Goal: Task Accomplishment & Management: Use online tool/utility

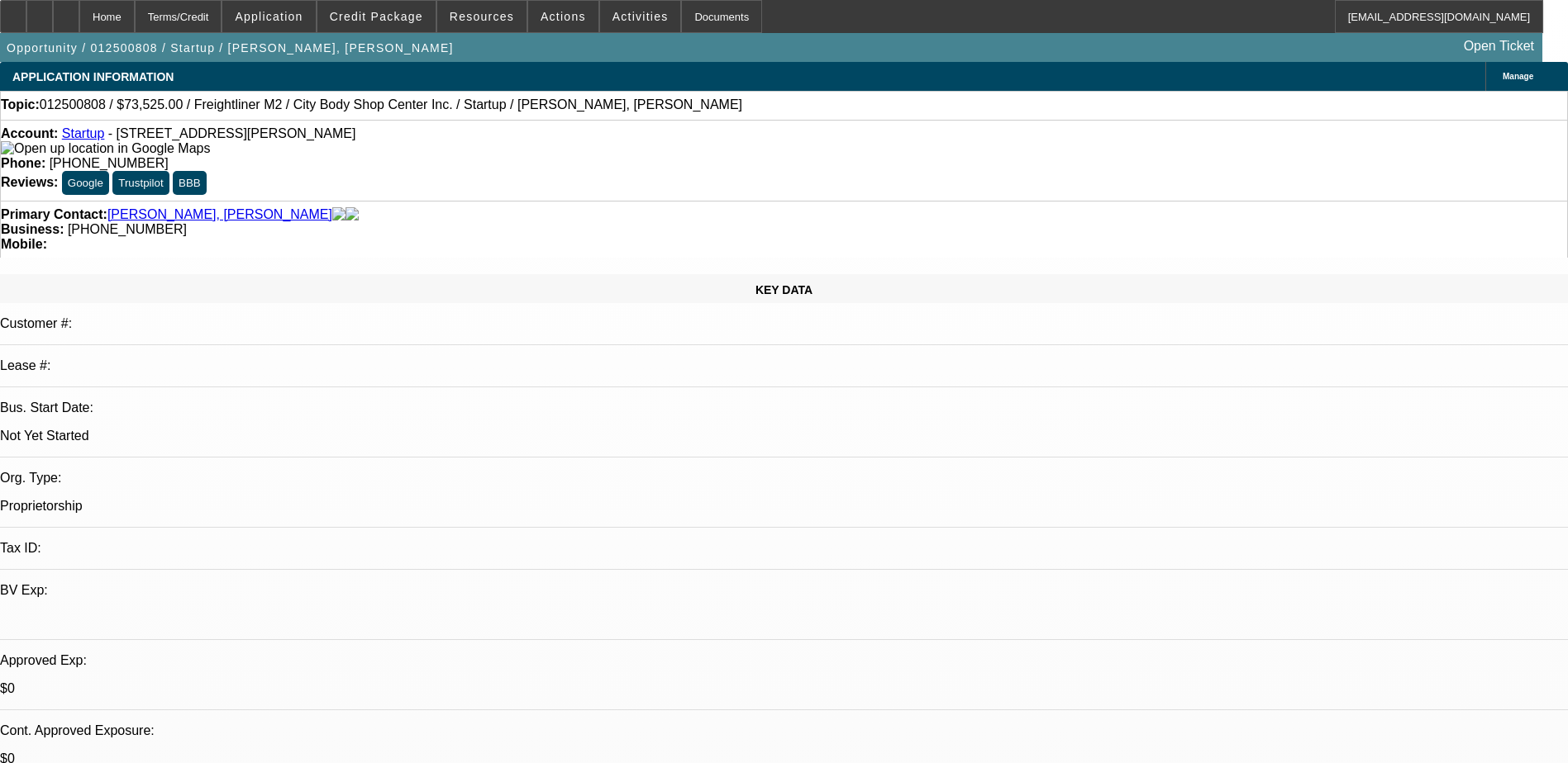
select select "0"
select select "2"
select select "0"
select select "0.15"
select select "2"
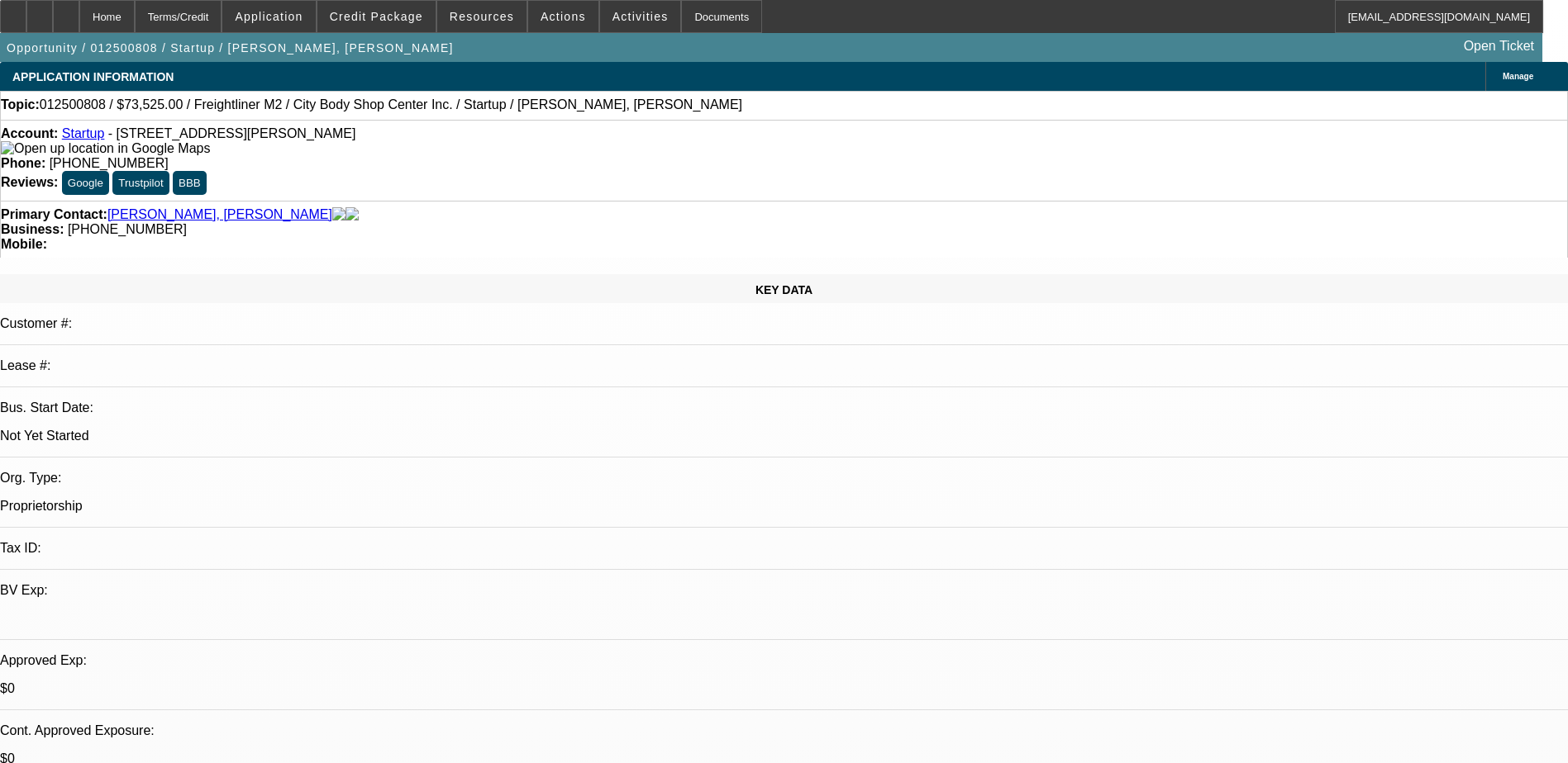
select select "0"
select select "0.15"
select select "2"
select select "0"
select select "1"
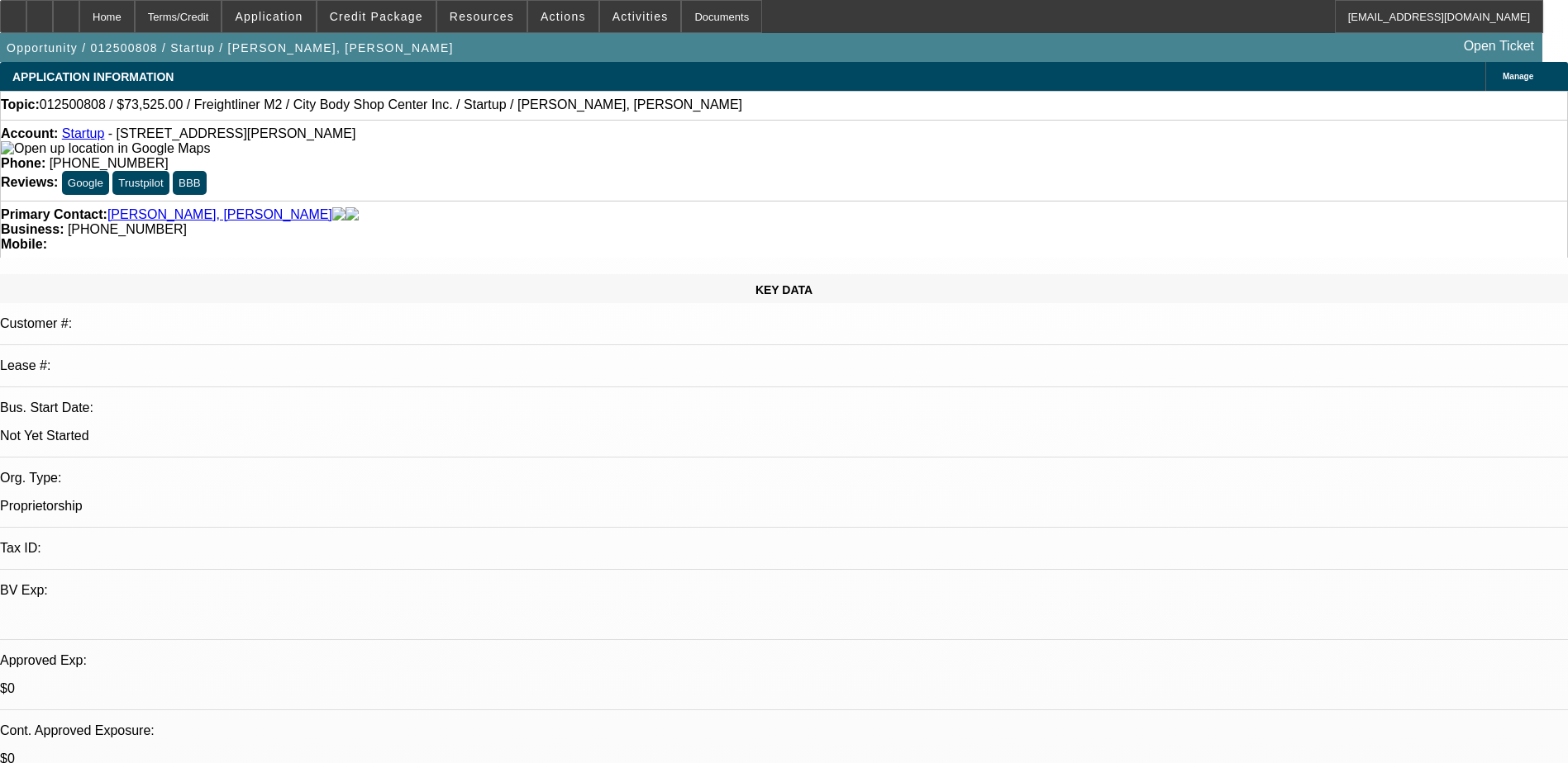
select select "2"
select select "6"
select select "1"
select select "2"
select select "6"
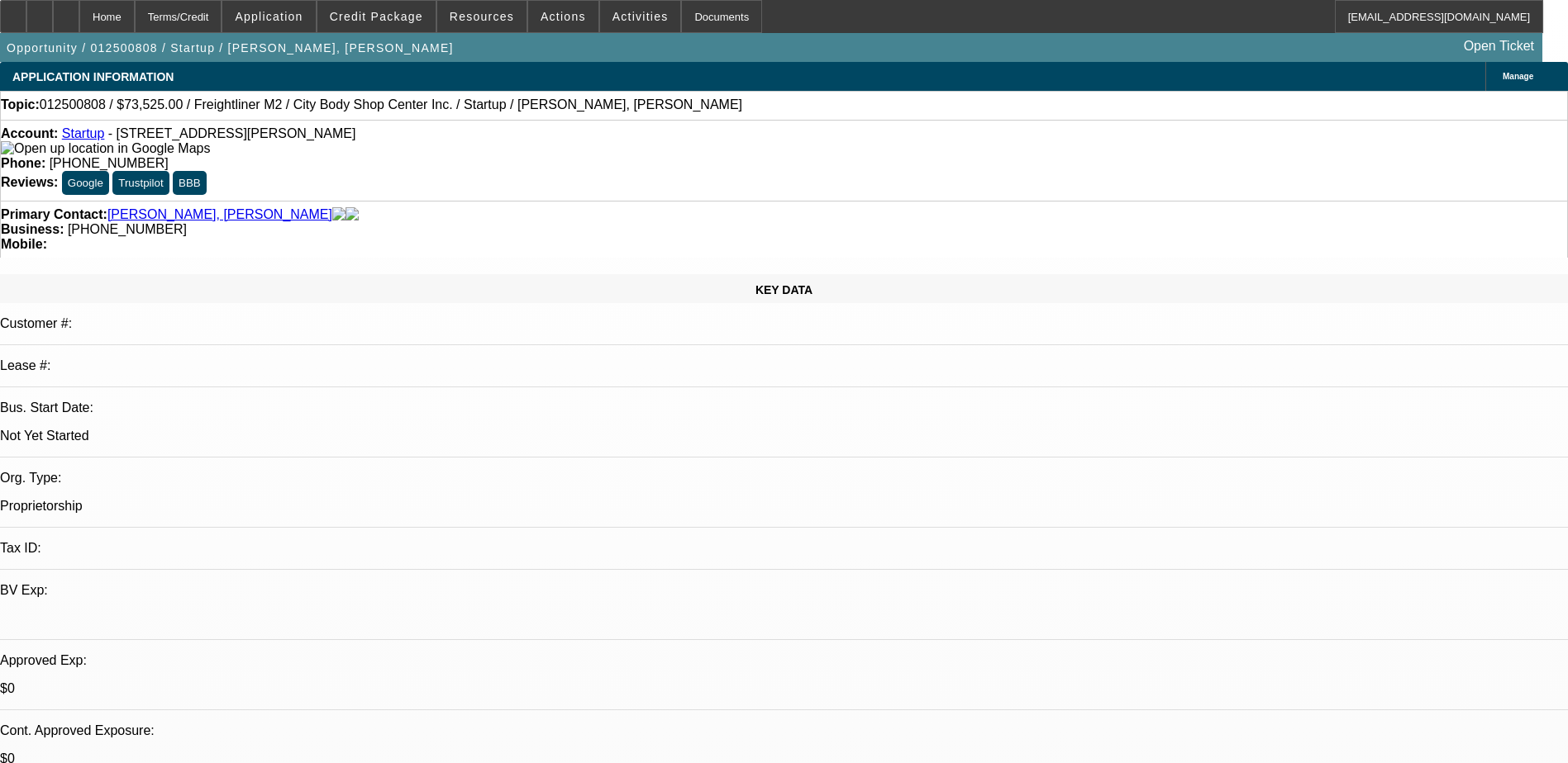
select select "1"
select select "2"
select select "6"
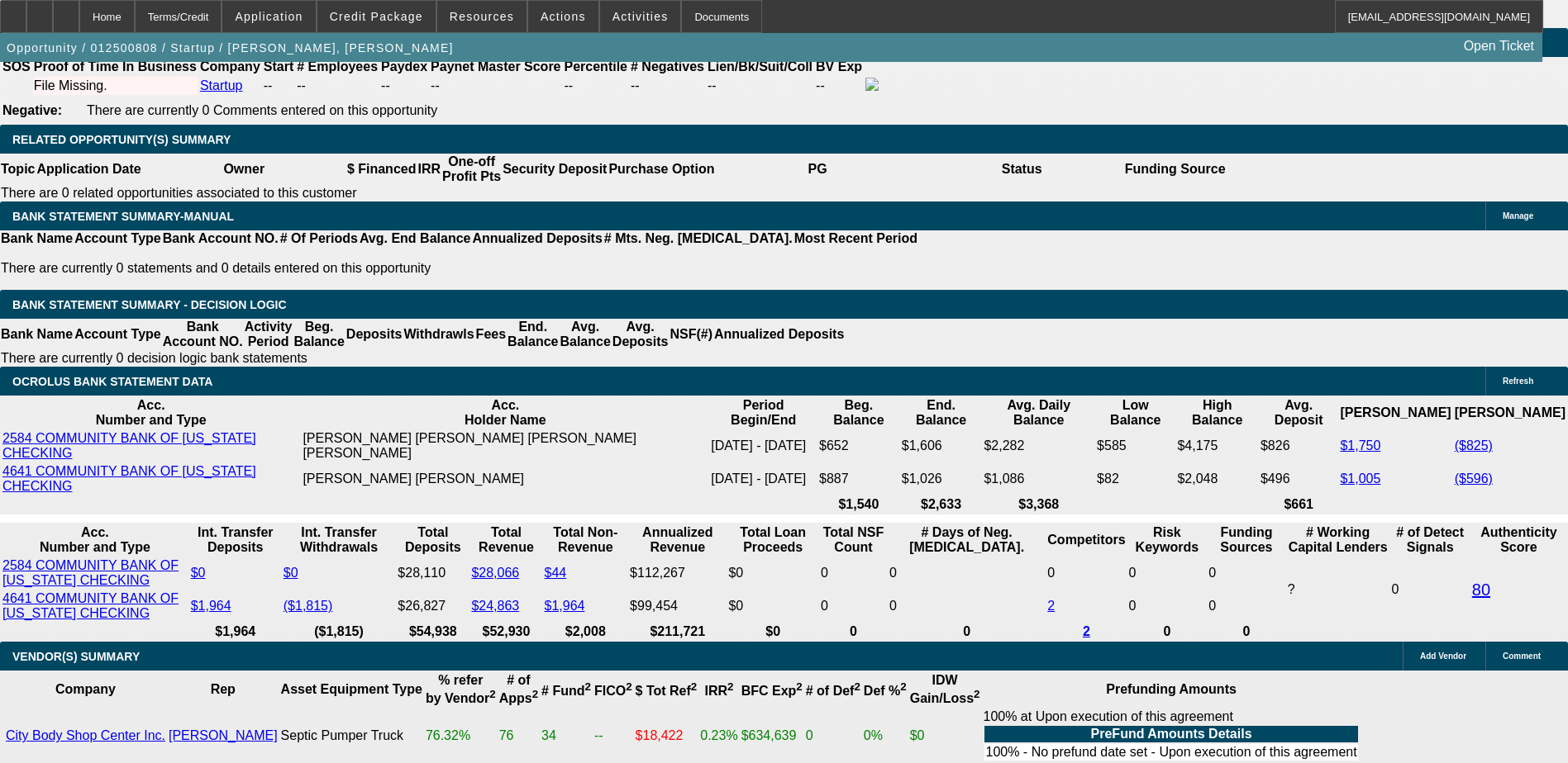
scroll to position [2725, 0]
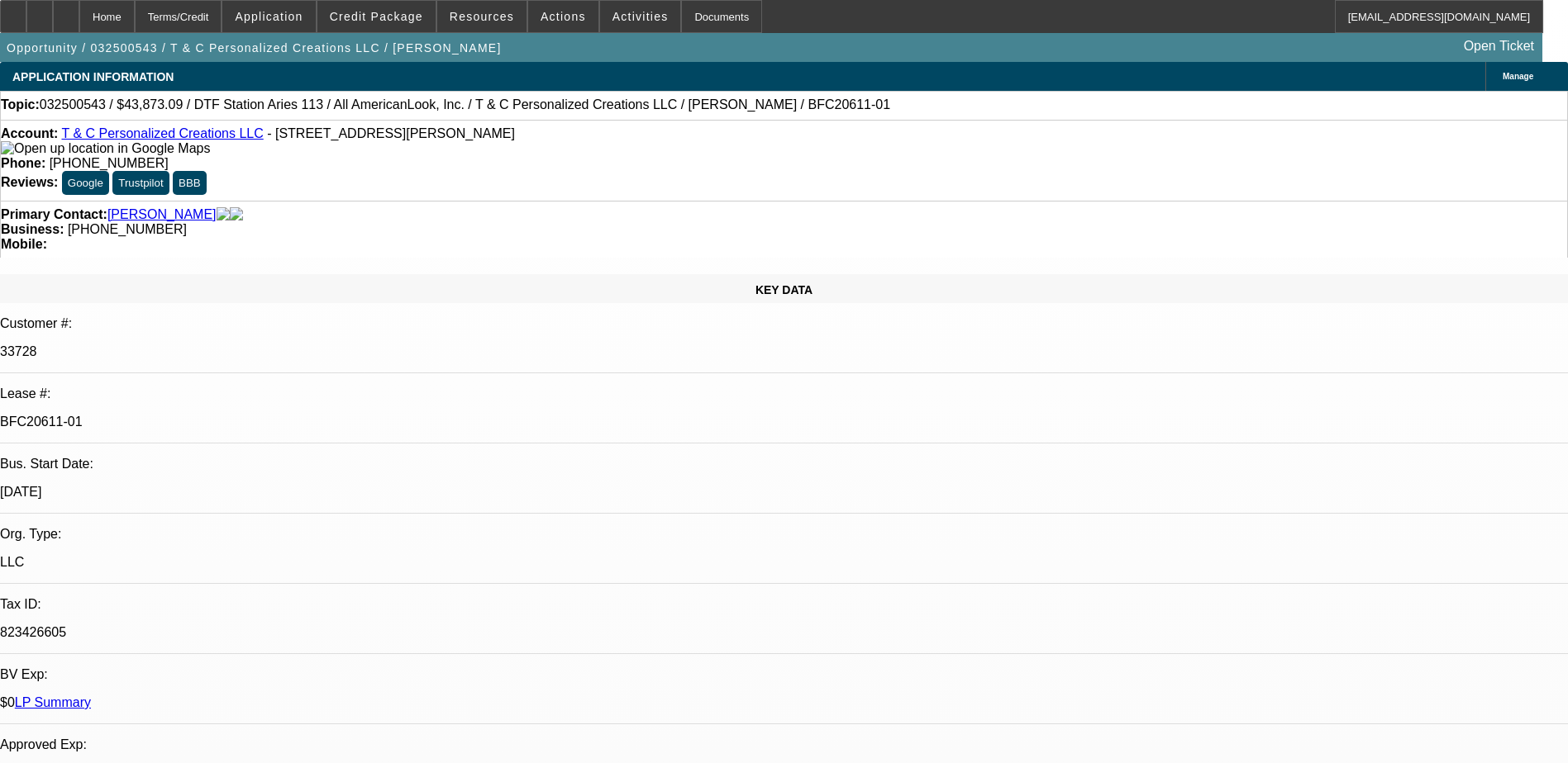
select select "0"
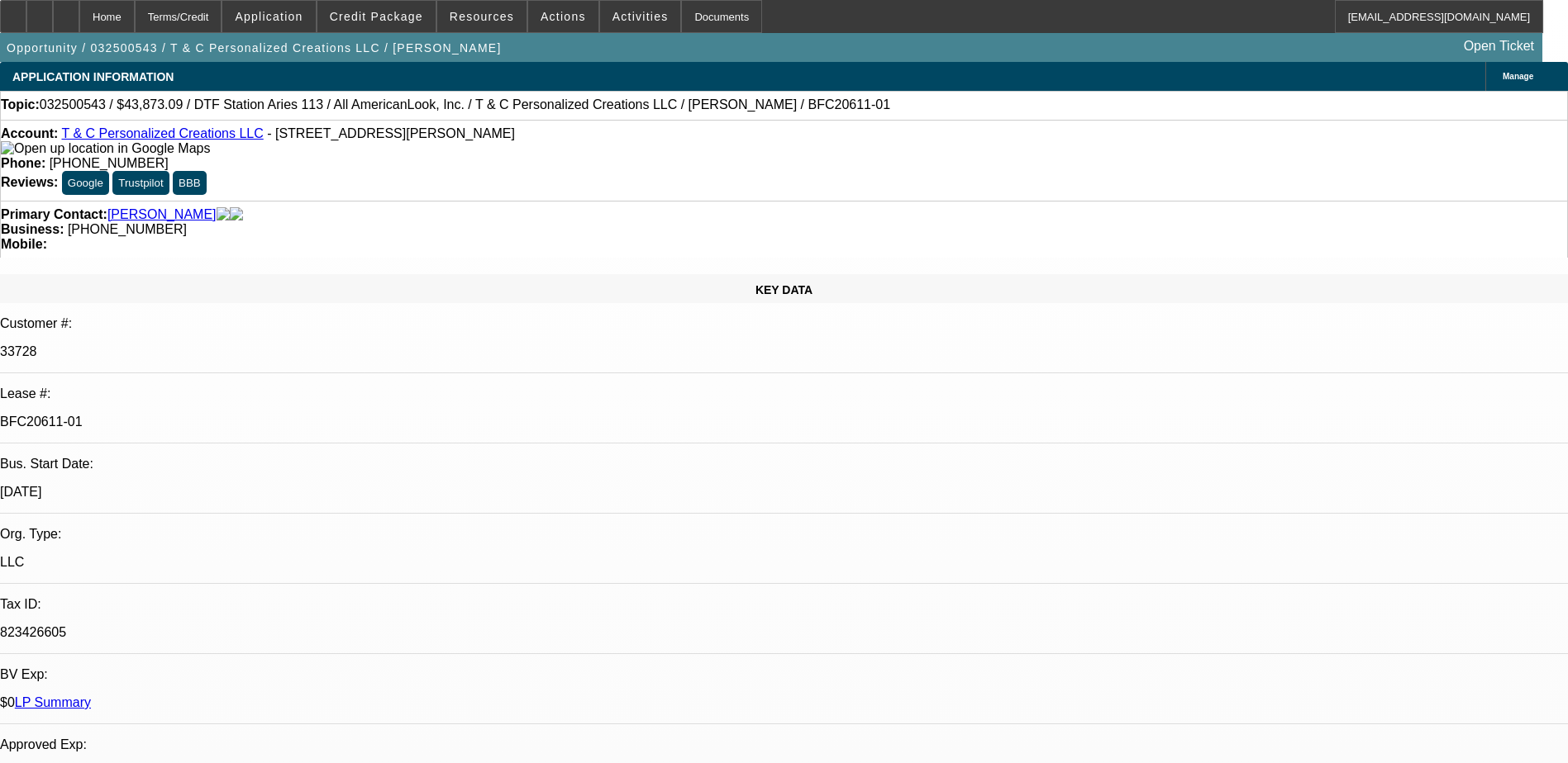
select select "0"
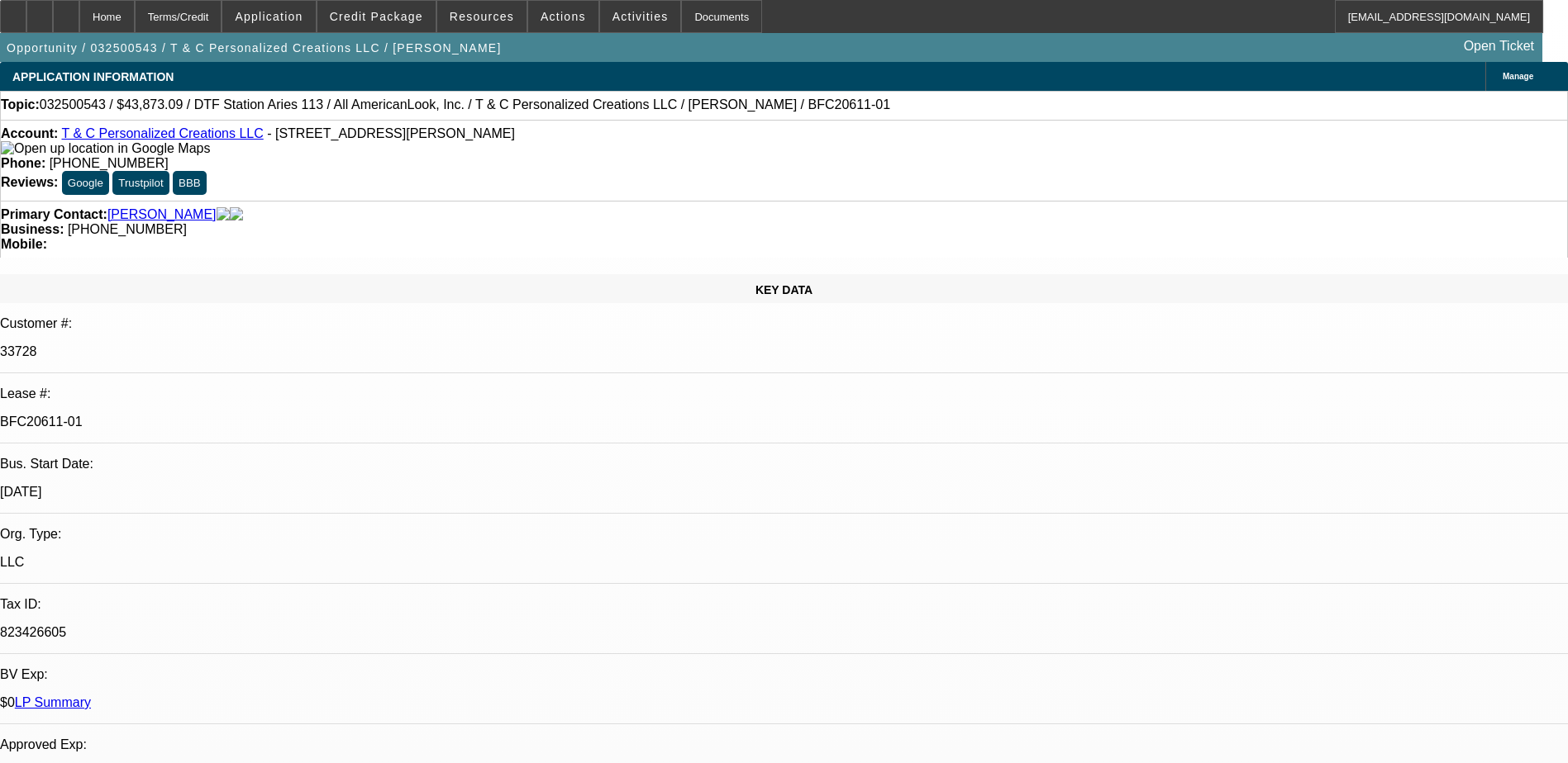
select select "0"
select select "0.1"
select select "1"
select select "3"
select select "6"
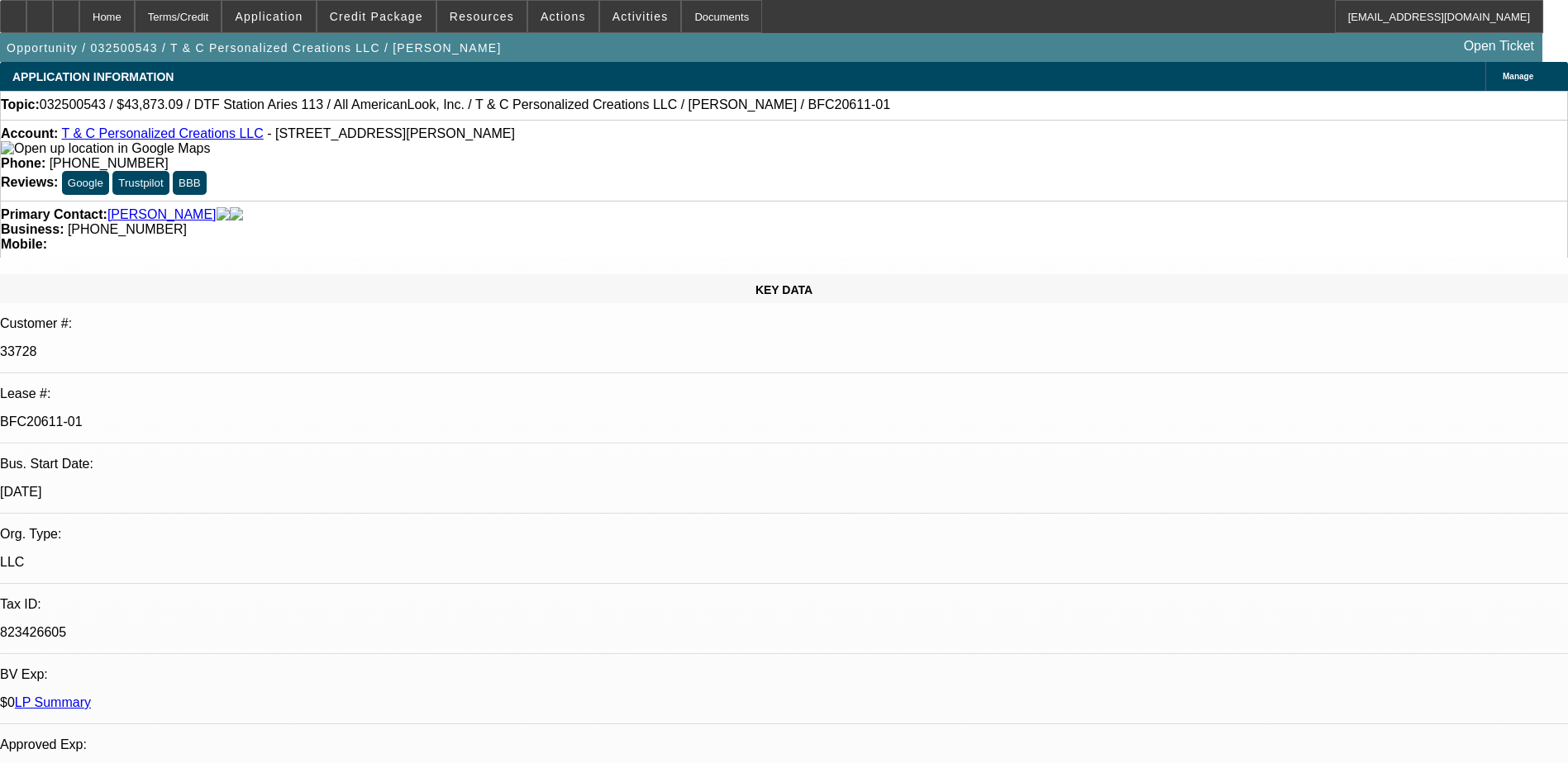
select select "1"
select select "3"
select select "6"
select select "1"
select select "3"
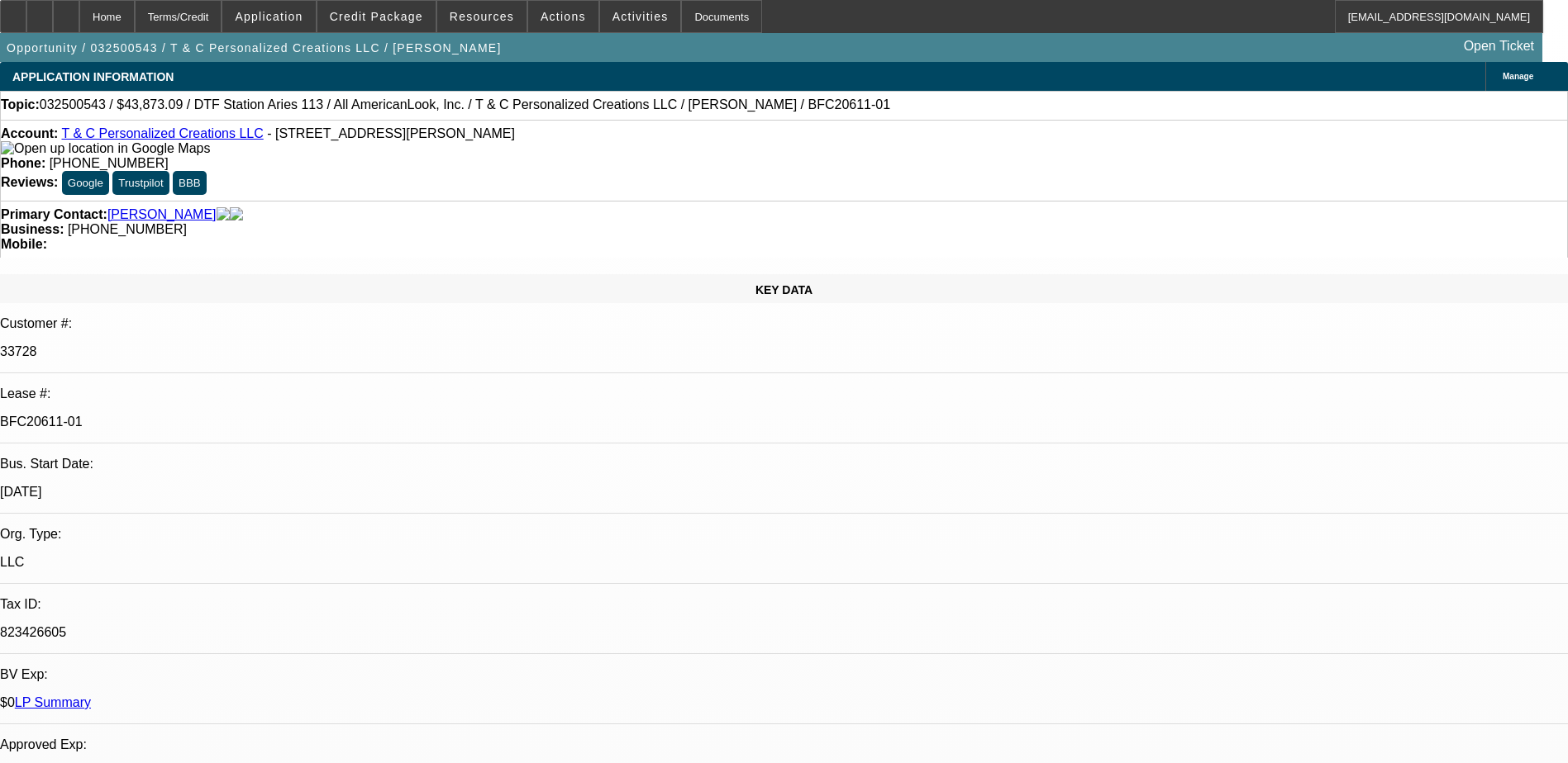
select select "6"
select select "1"
select select "3"
select select "4"
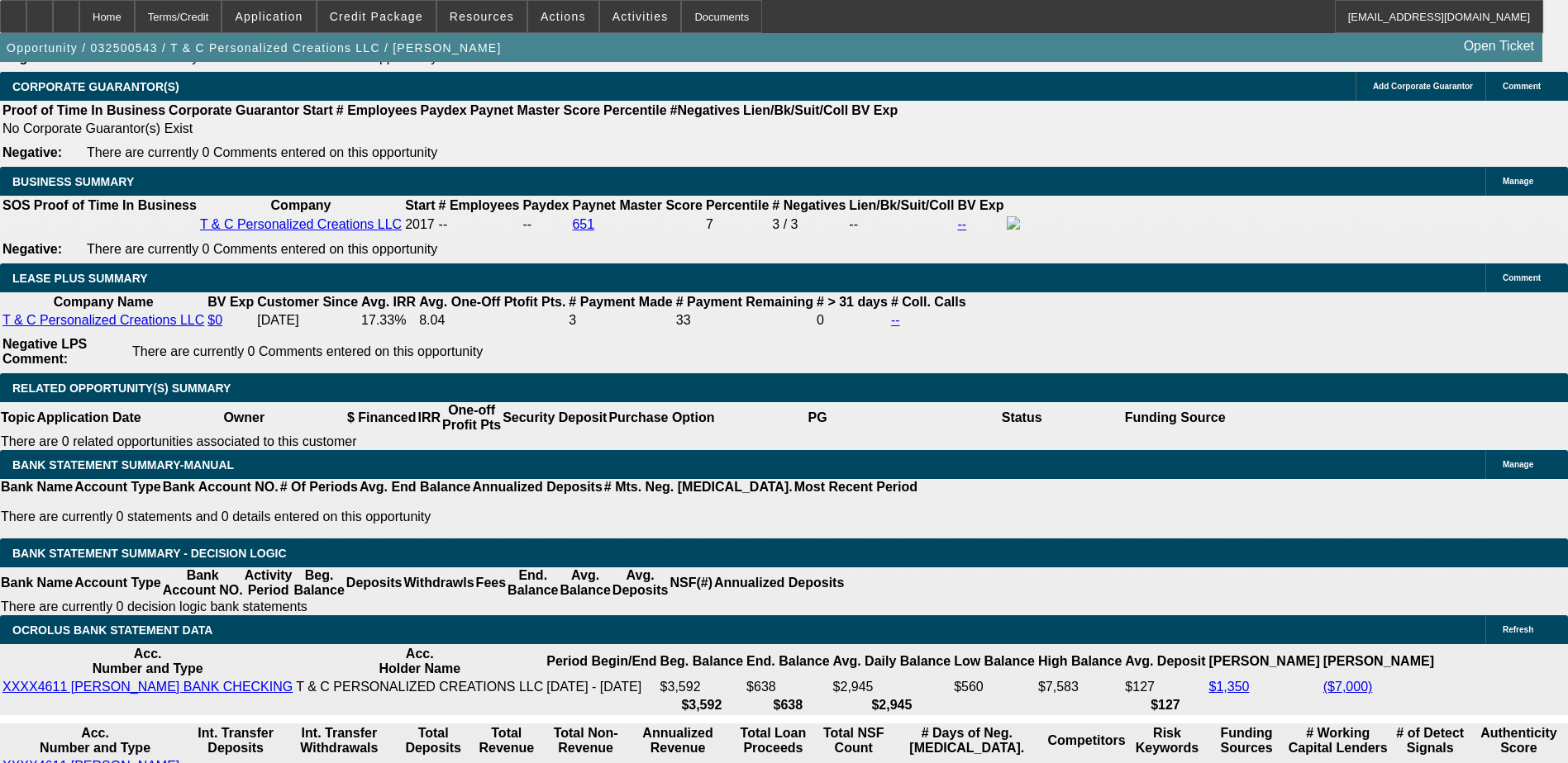
scroll to position [2809, 0]
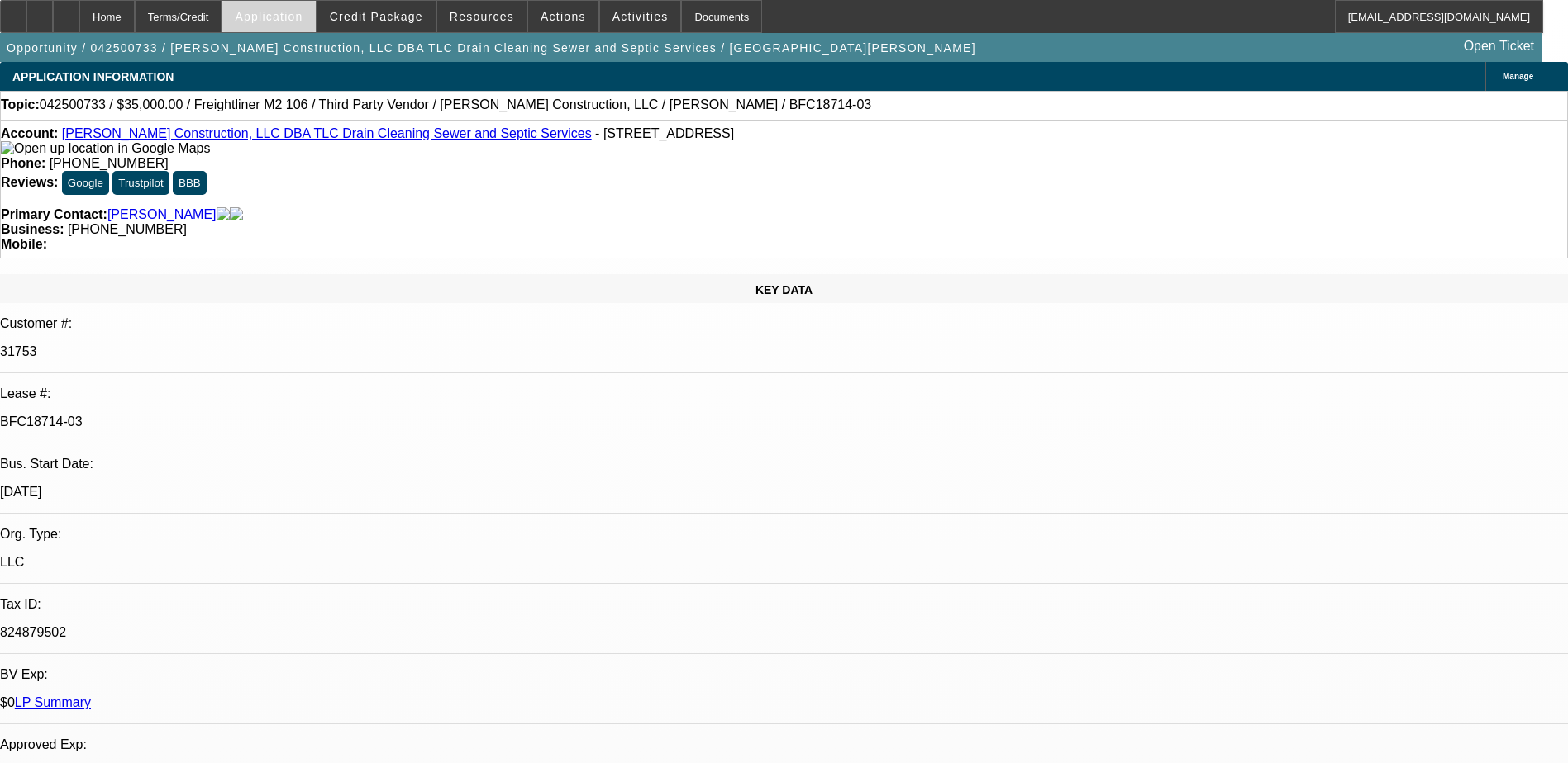
select select "0"
select select "6"
select select "0"
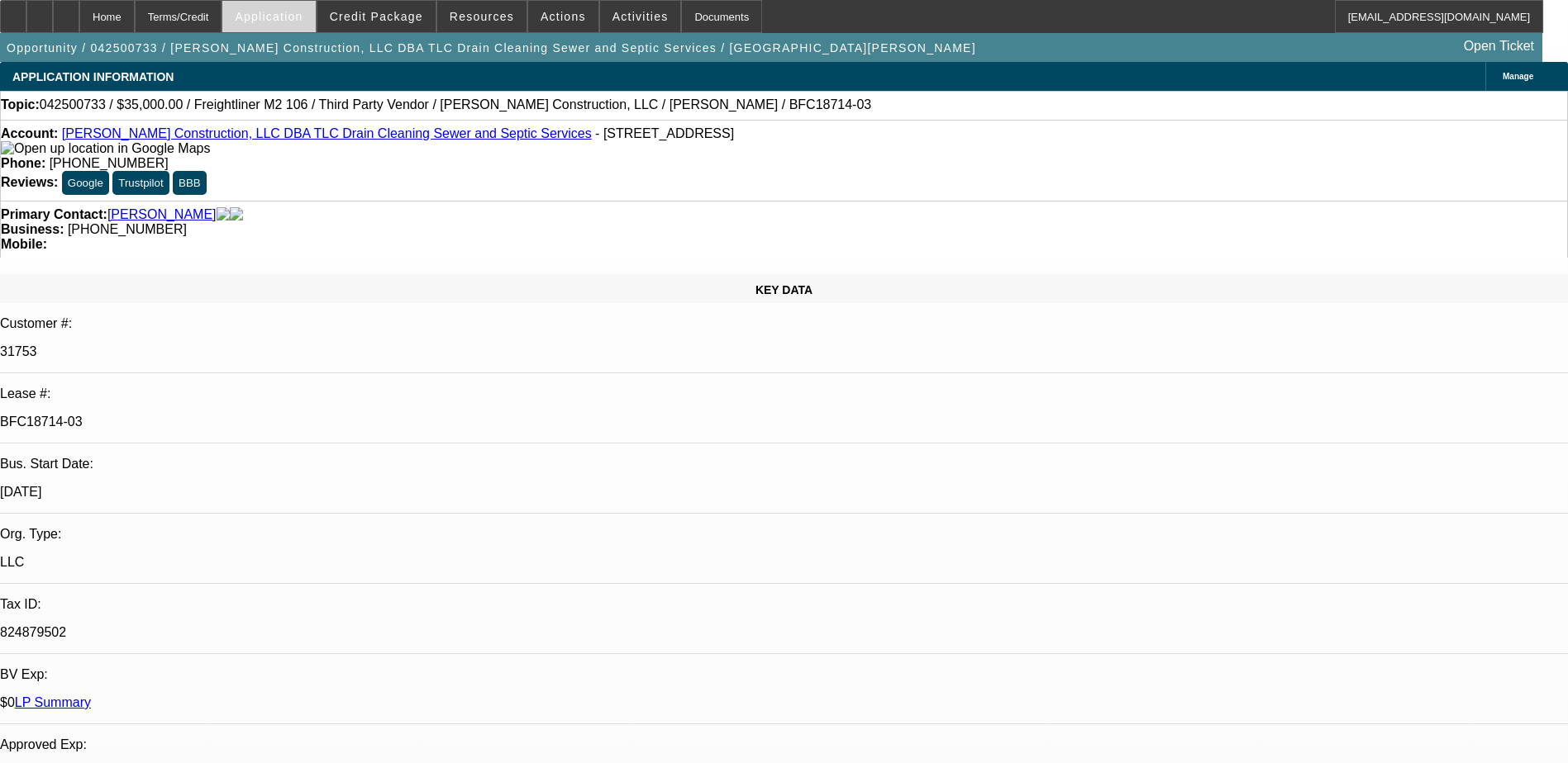
select select "0"
select select "6"
select select "0"
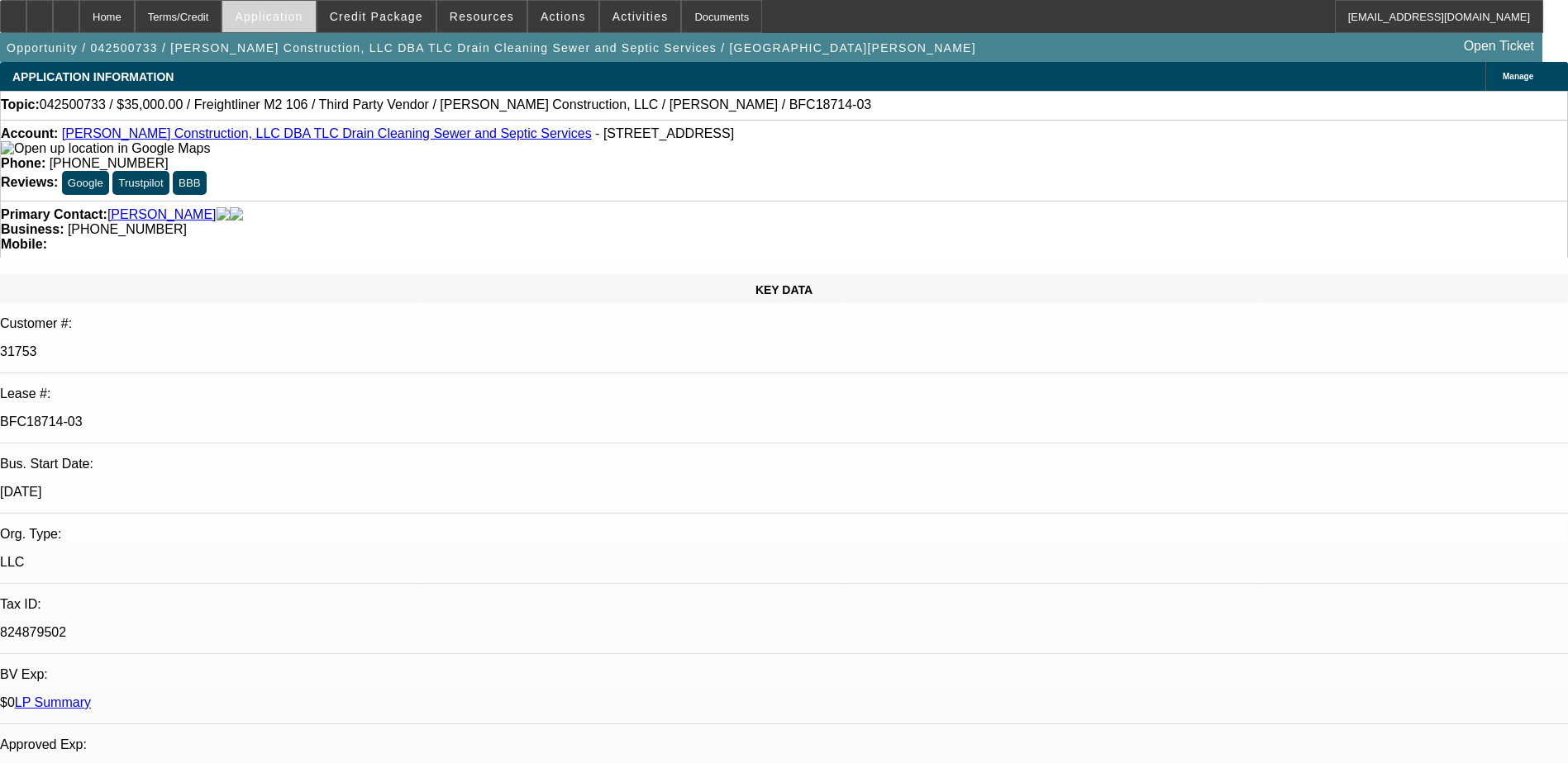
select select "0"
select select "6"
select select "0"
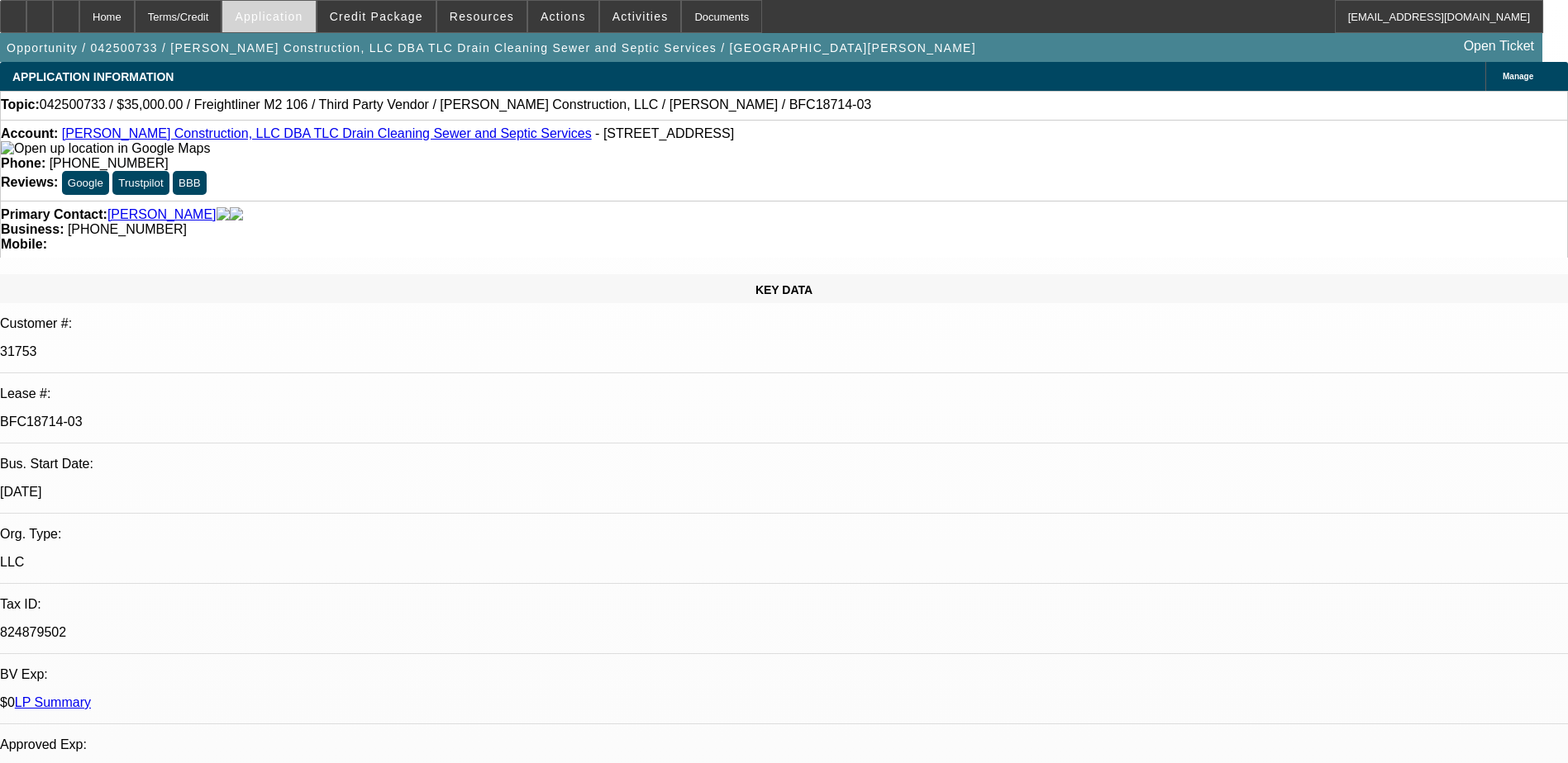
select select "6"
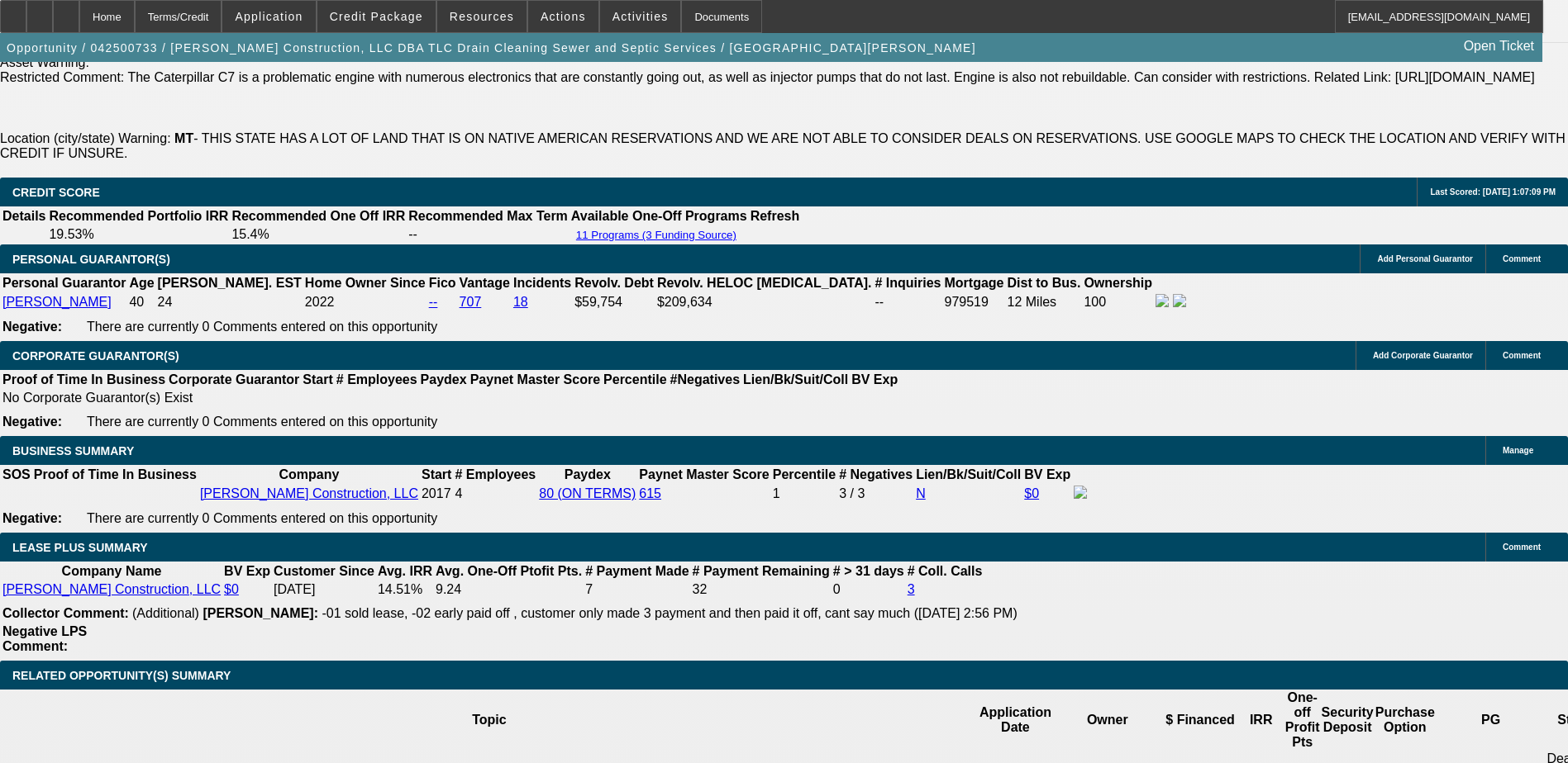
scroll to position [2478, 0]
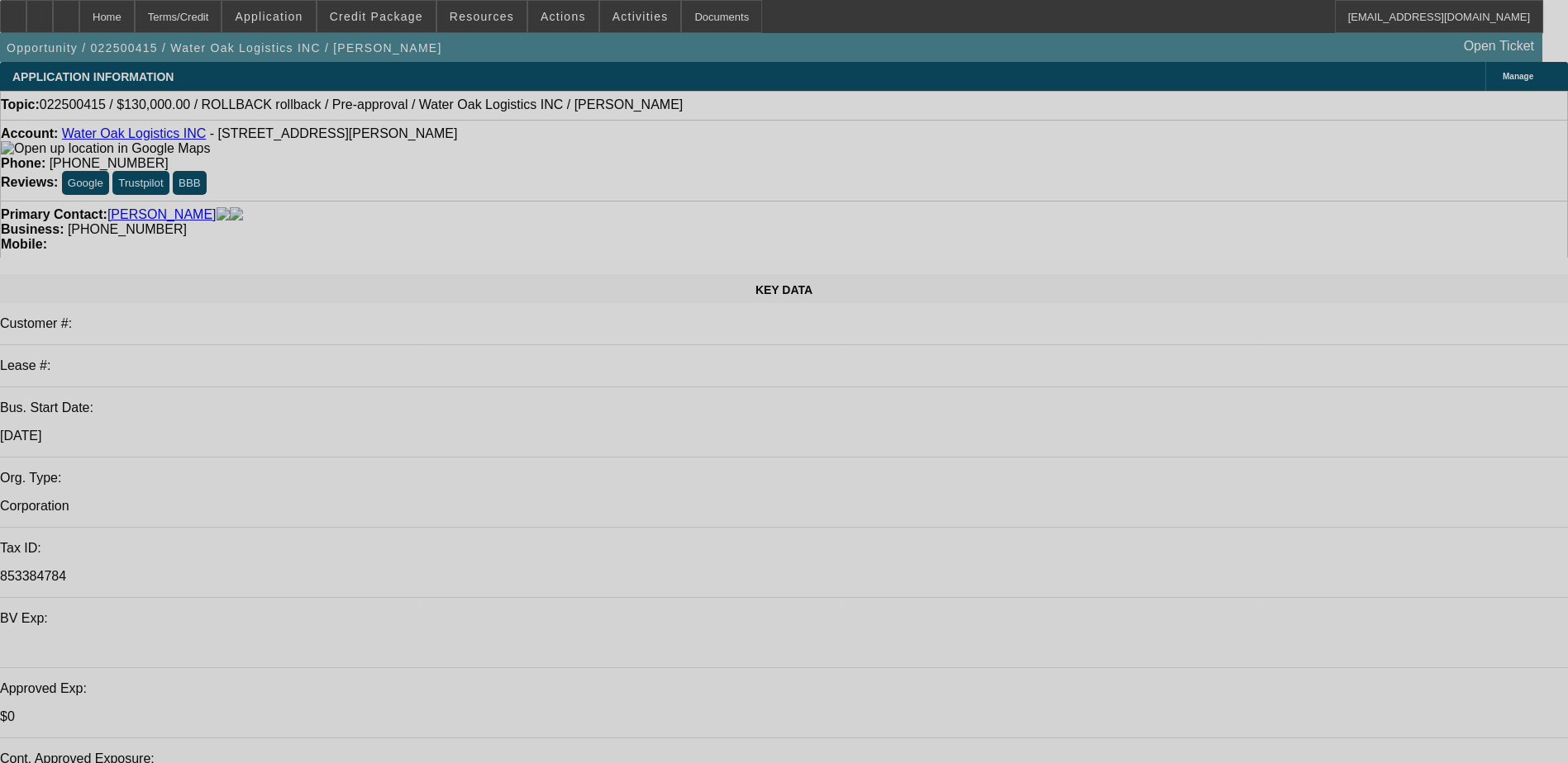
select select "0"
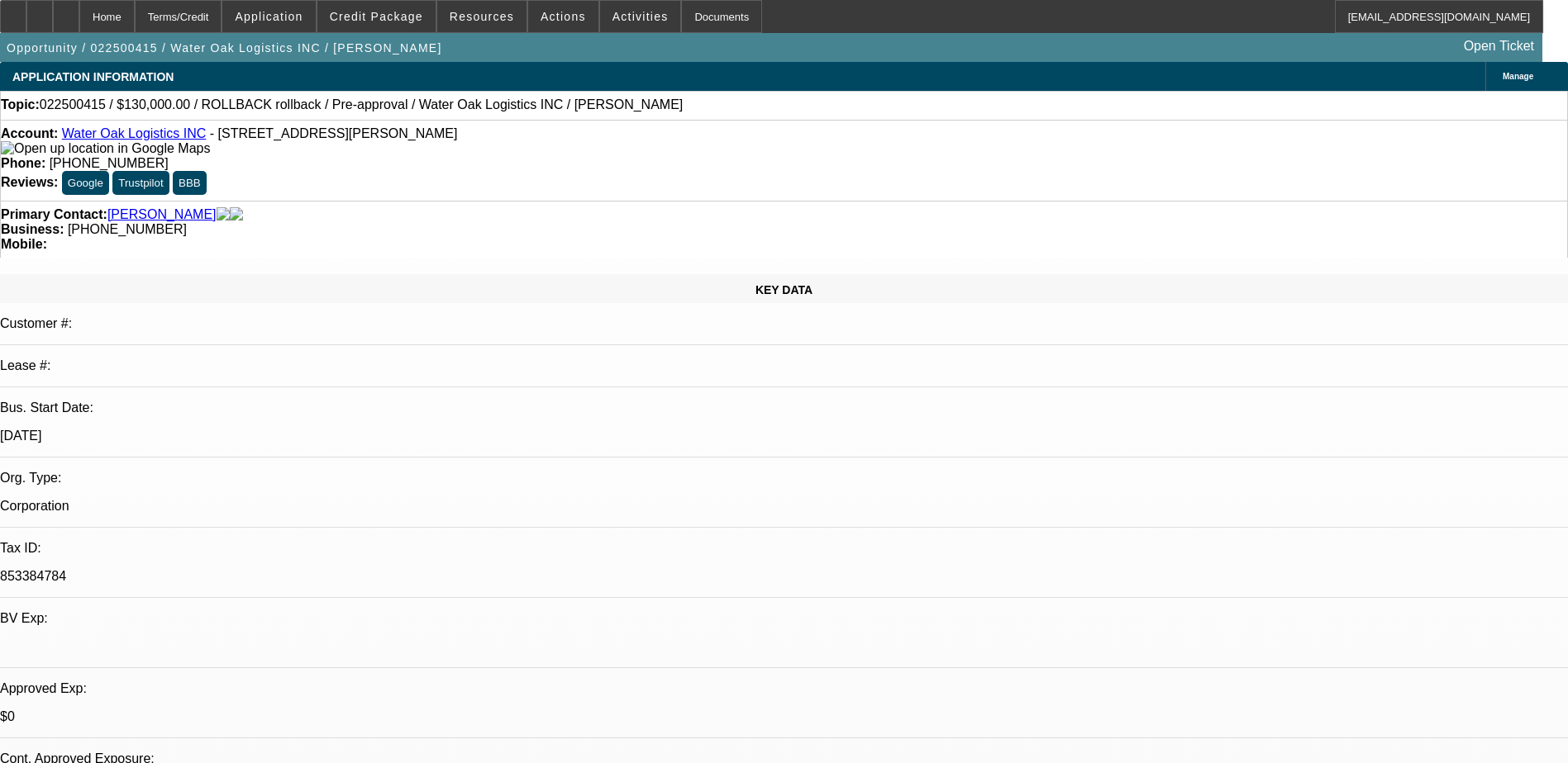
select select "0"
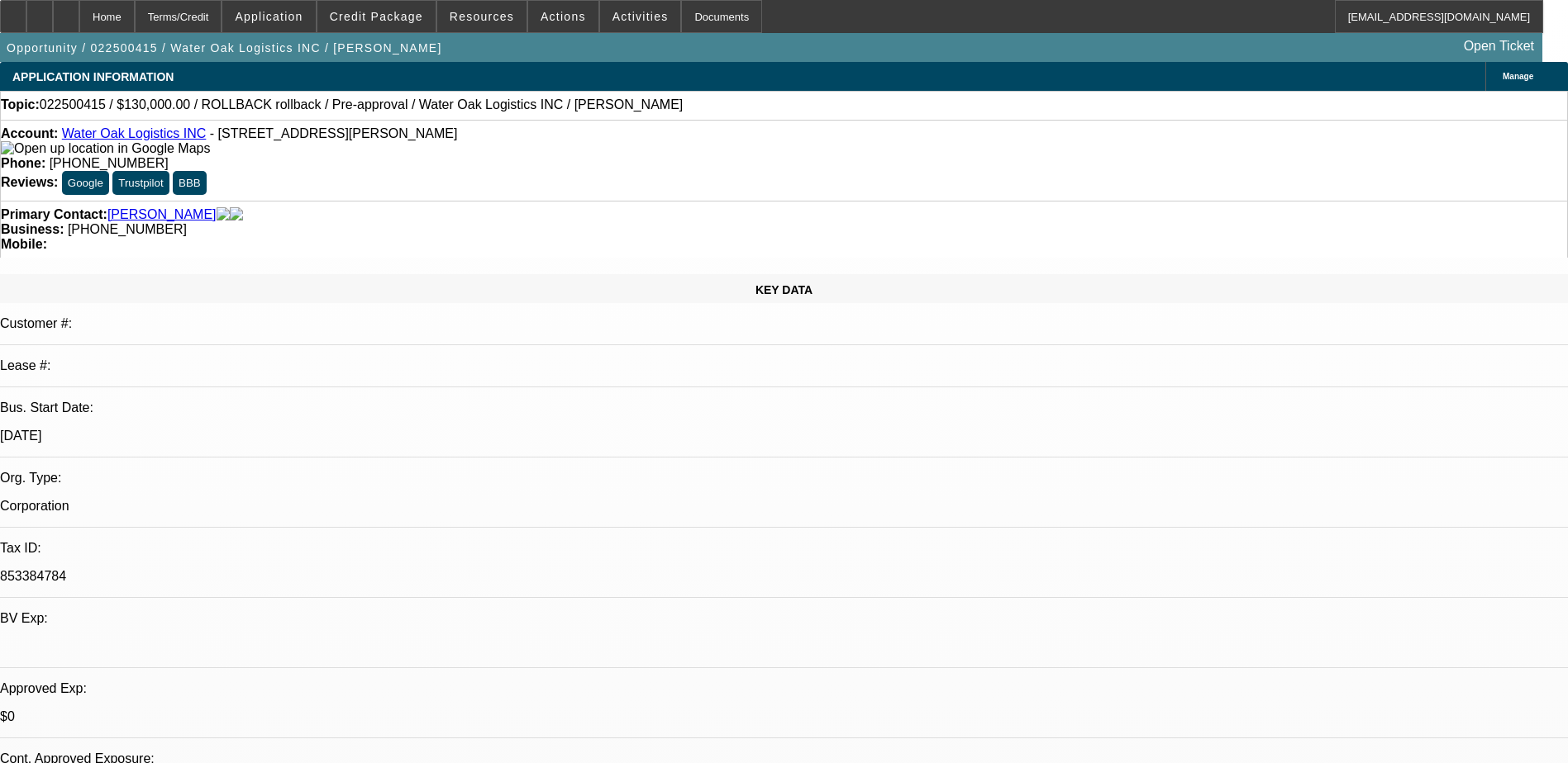
select select "0"
select select "0.1"
select select "0"
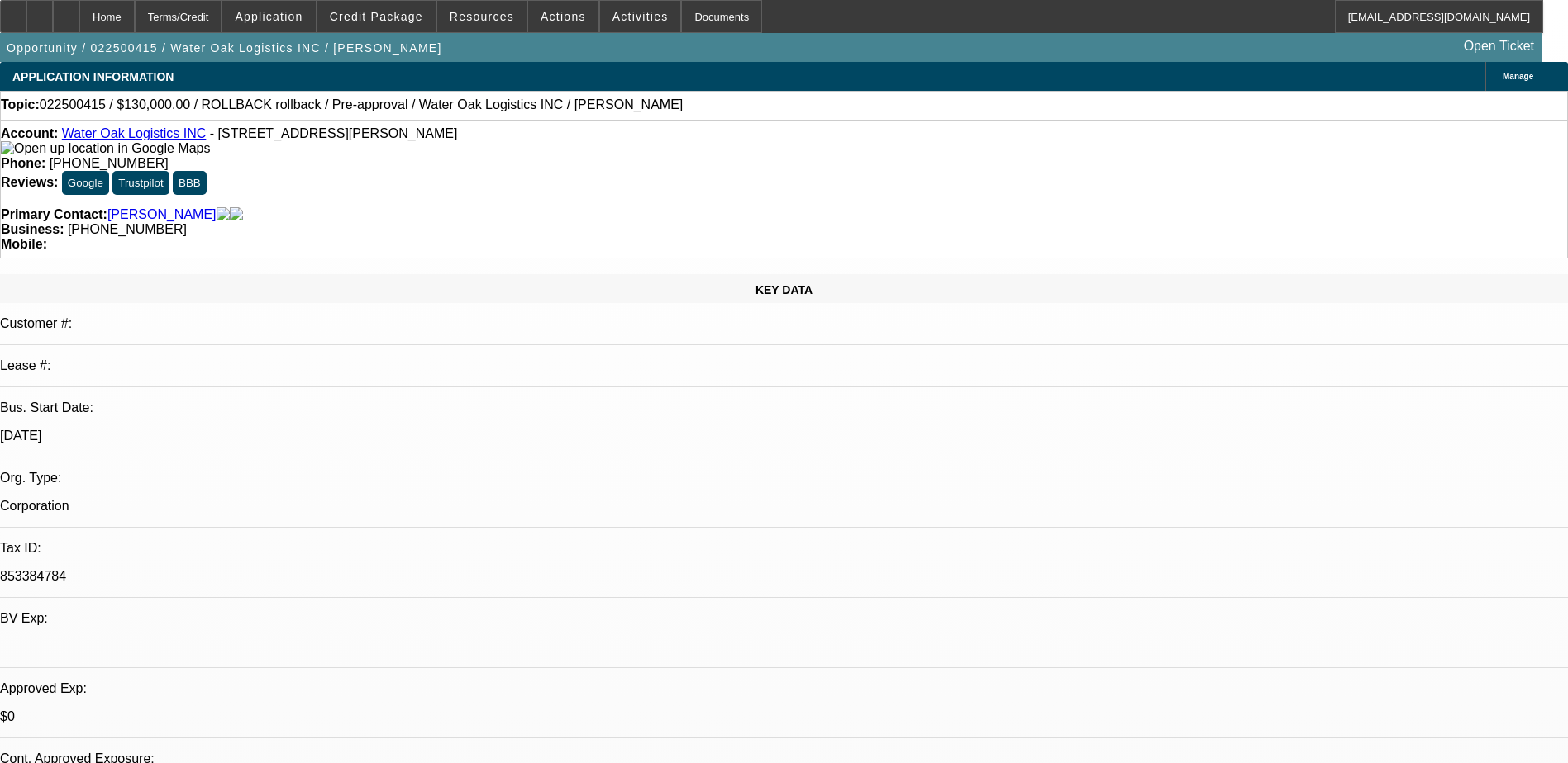
select select "1"
select select "3"
select select "6"
select select "1"
select select "3"
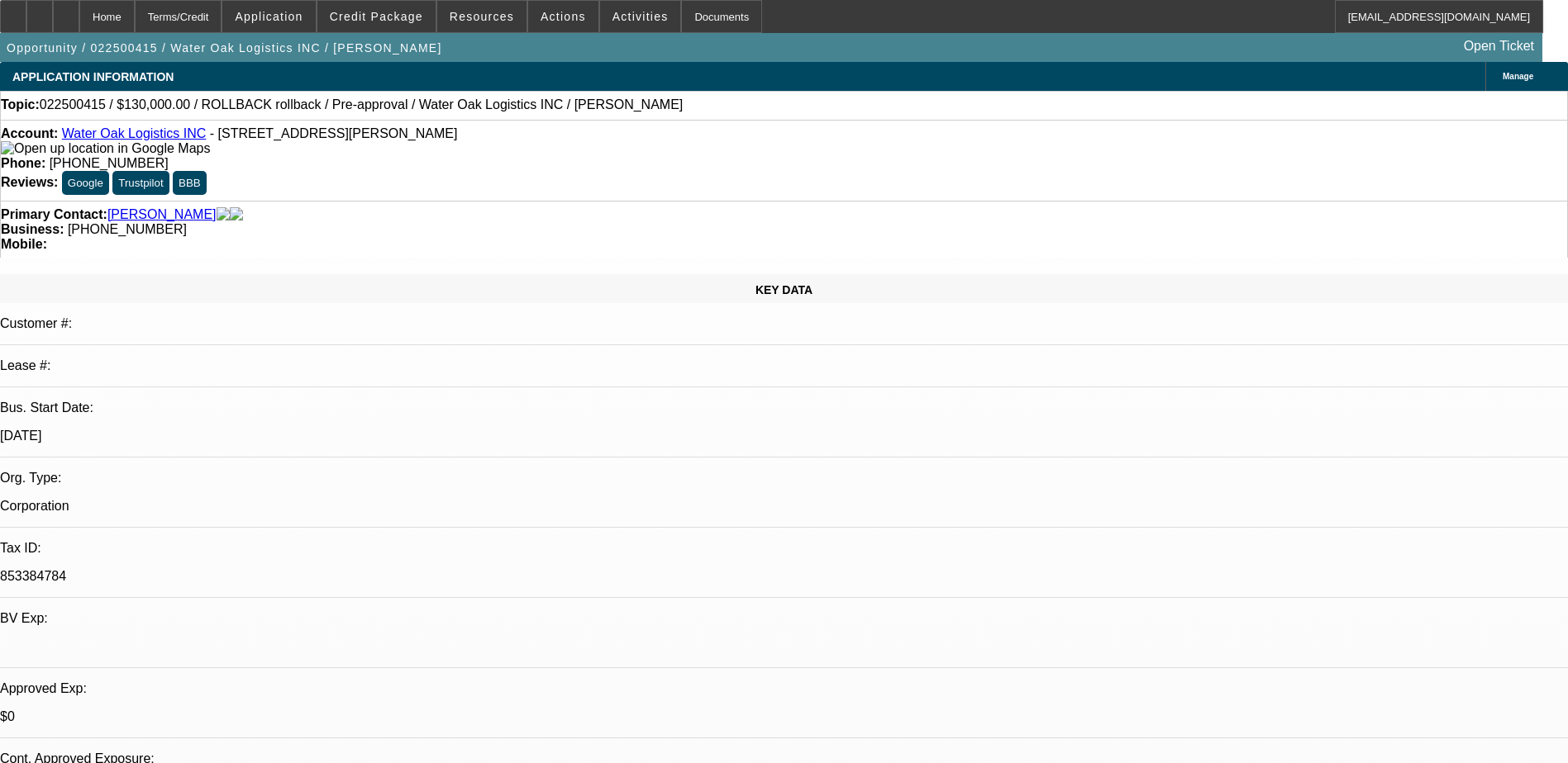
select select "6"
select select "1"
select select "3"
select select "4"
select select "1"
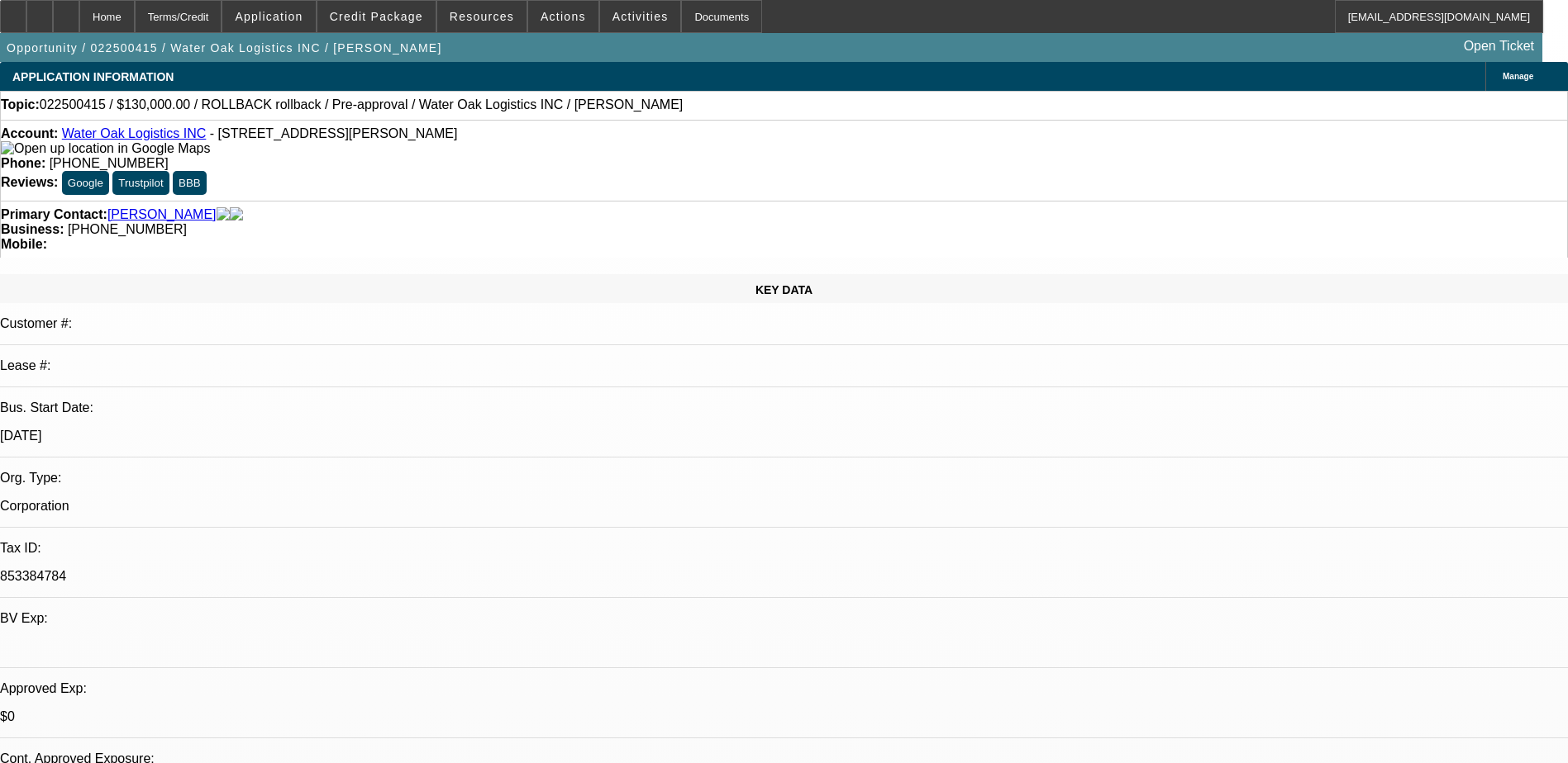
select select "3"
select select "6"
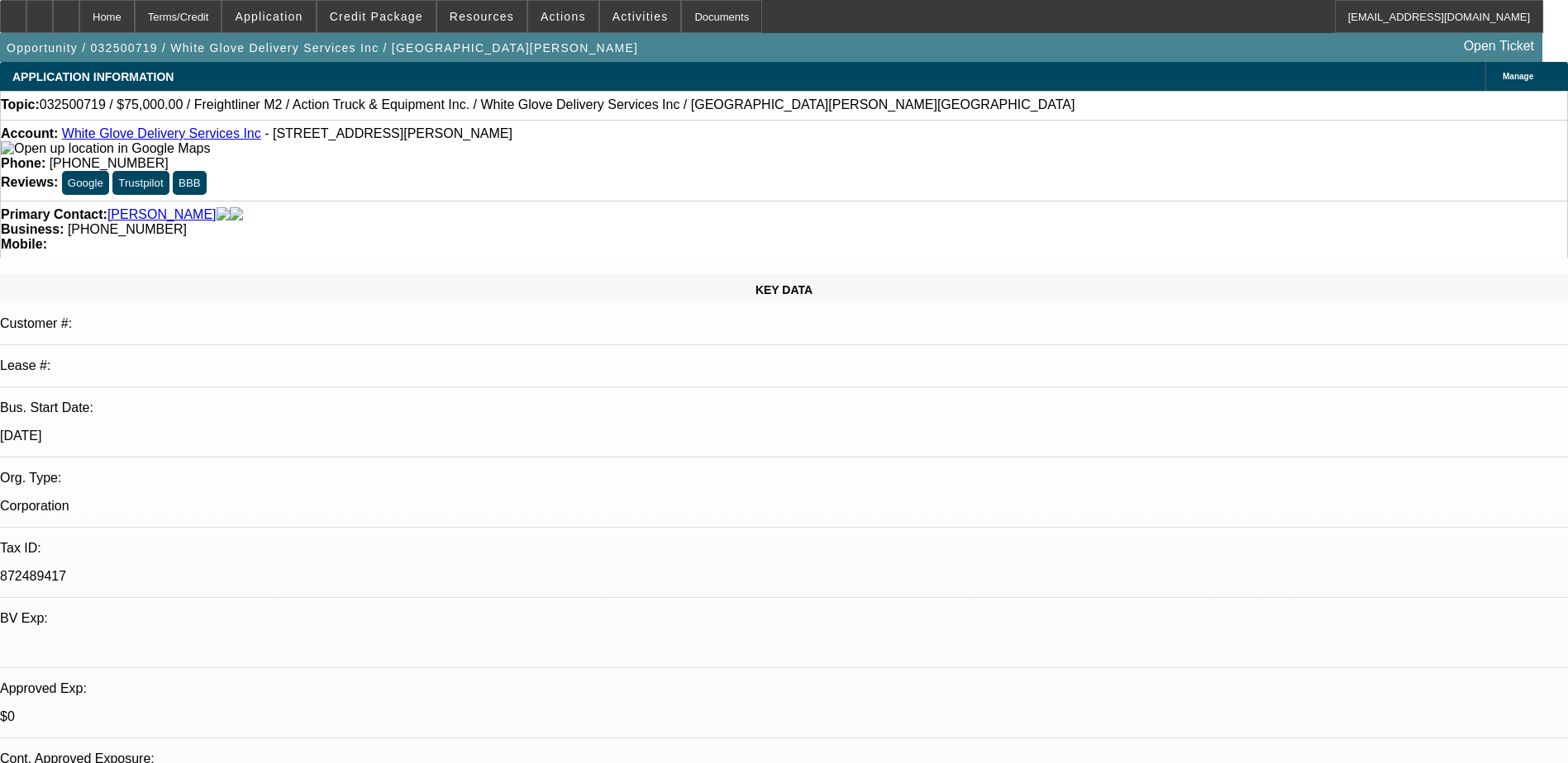
select select "0"
select select "2"
select select "0"
select select "2"
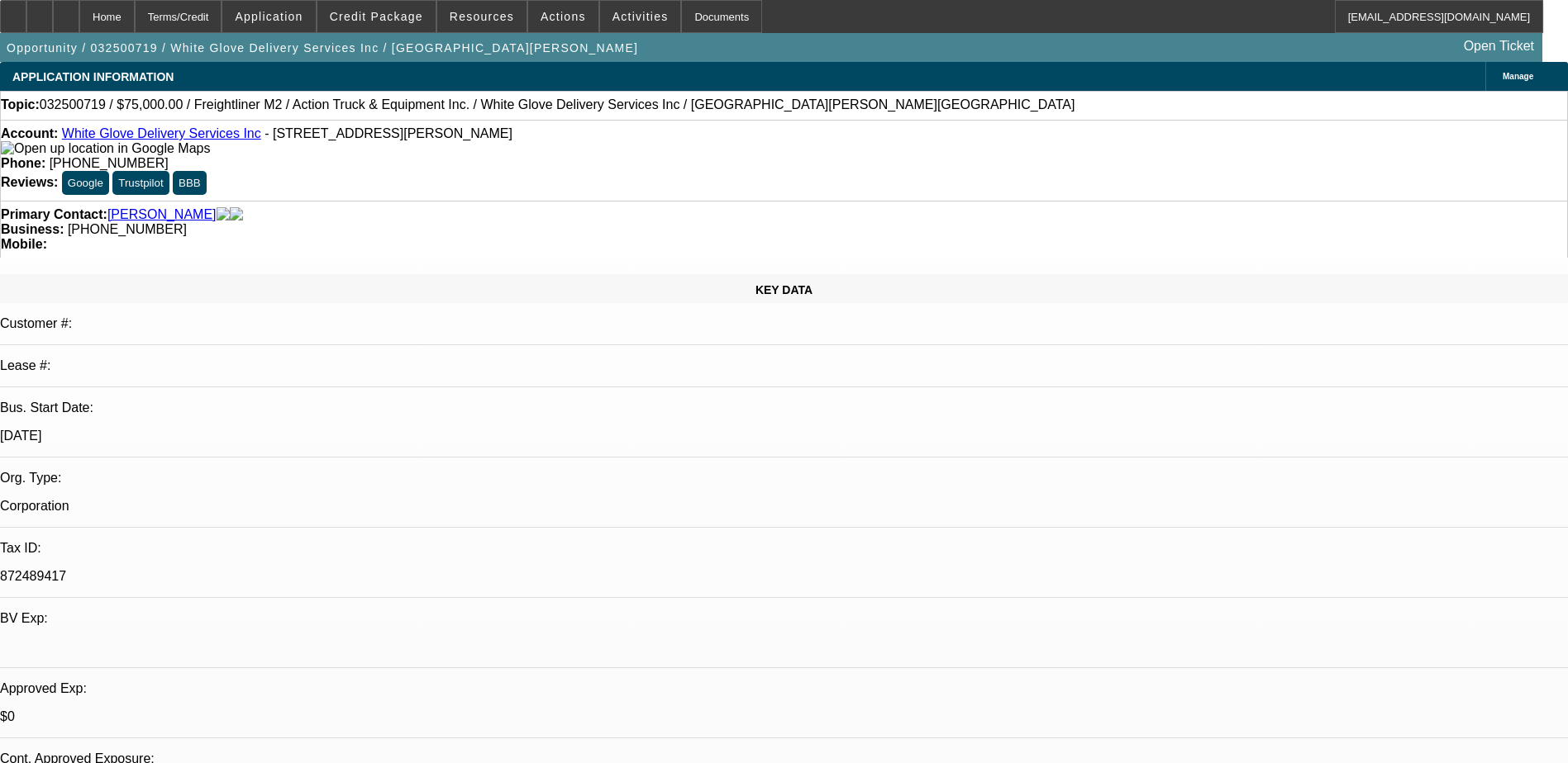
select select "0"
select select "2"
select select "0"
select select "0.2"
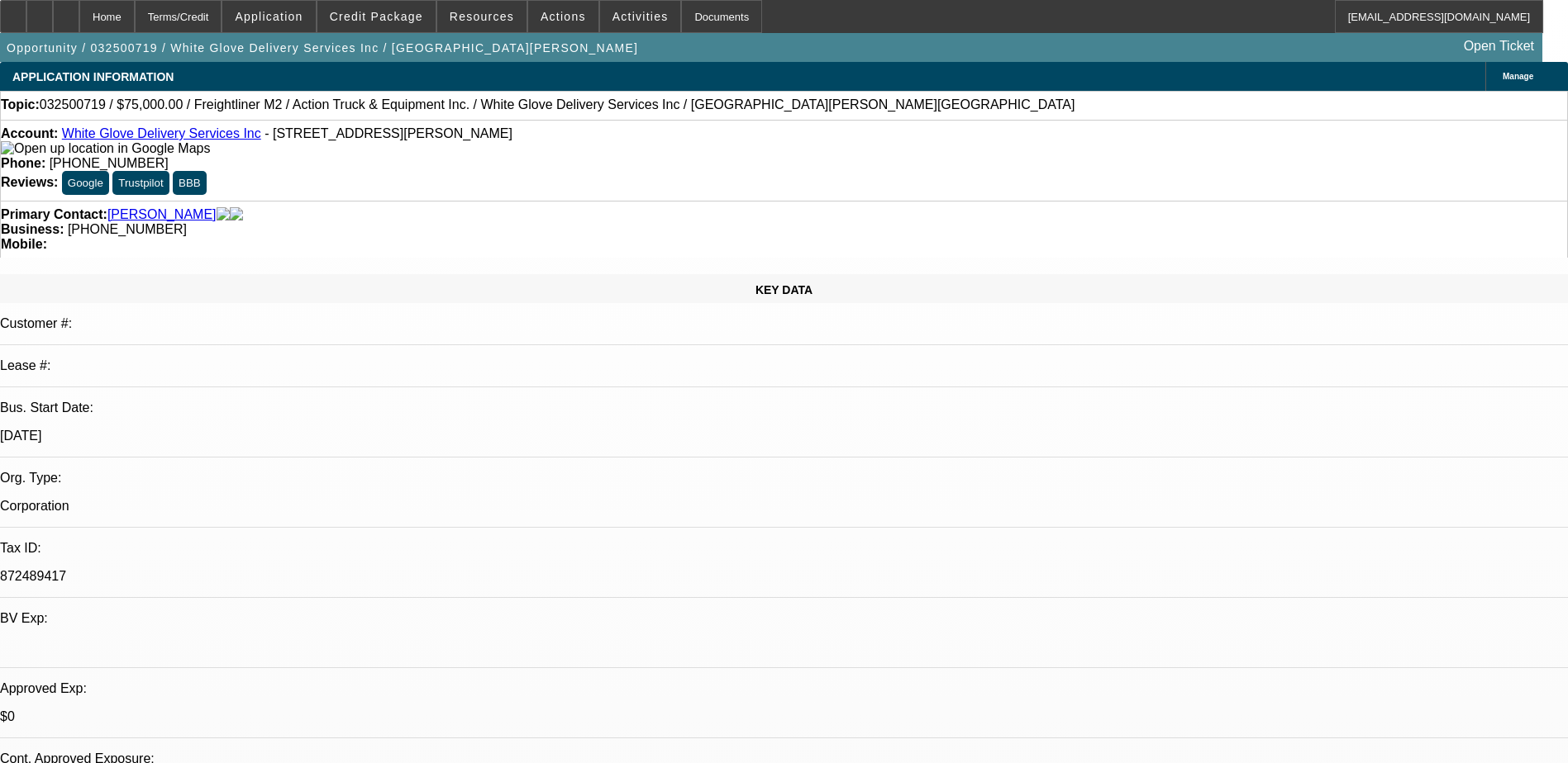
select select "0"
select select "1"
select select "2"
select select "6"
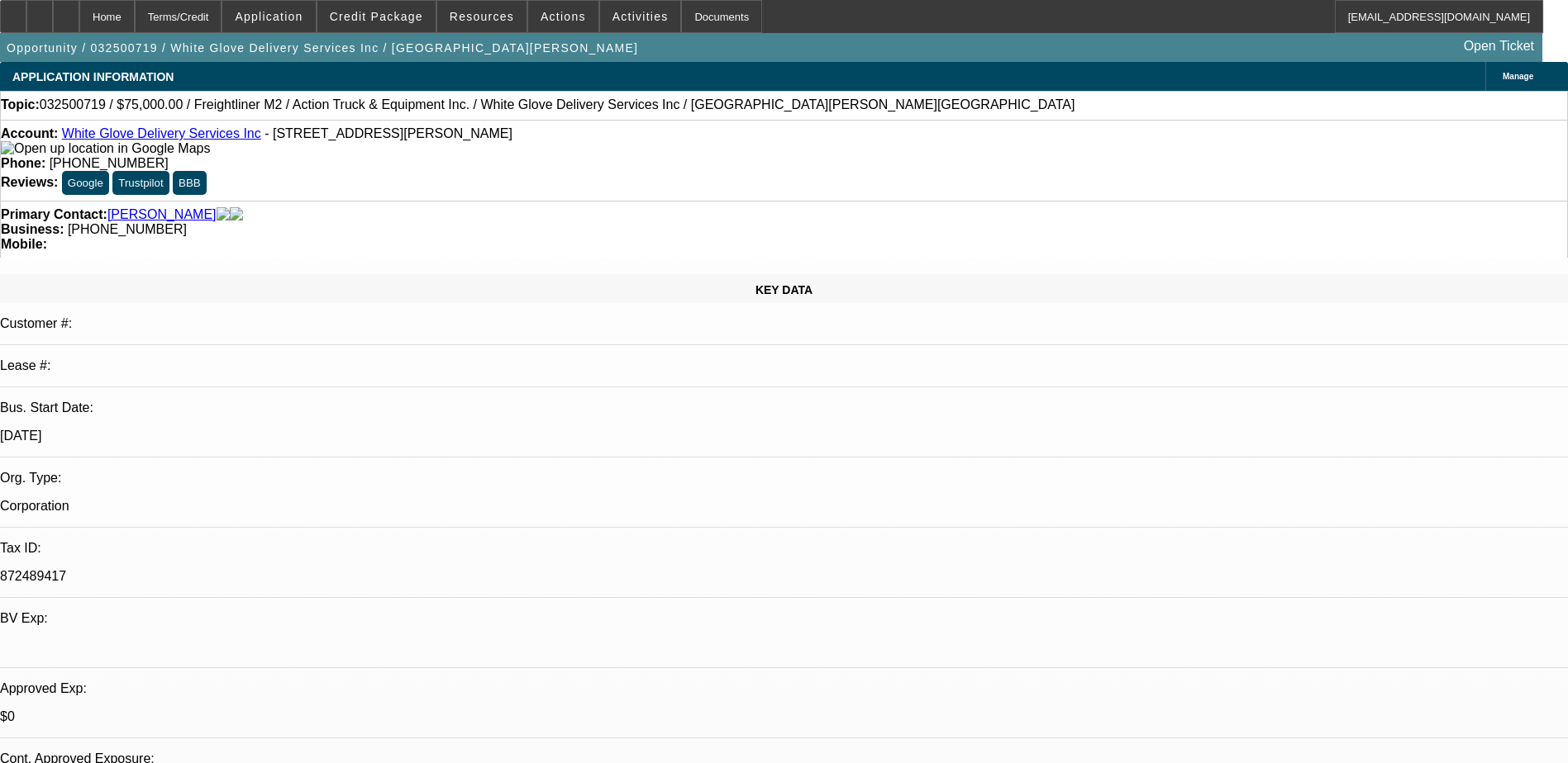
select select "1"
select select "2"
select select "6"
select select "1"
select select "2"
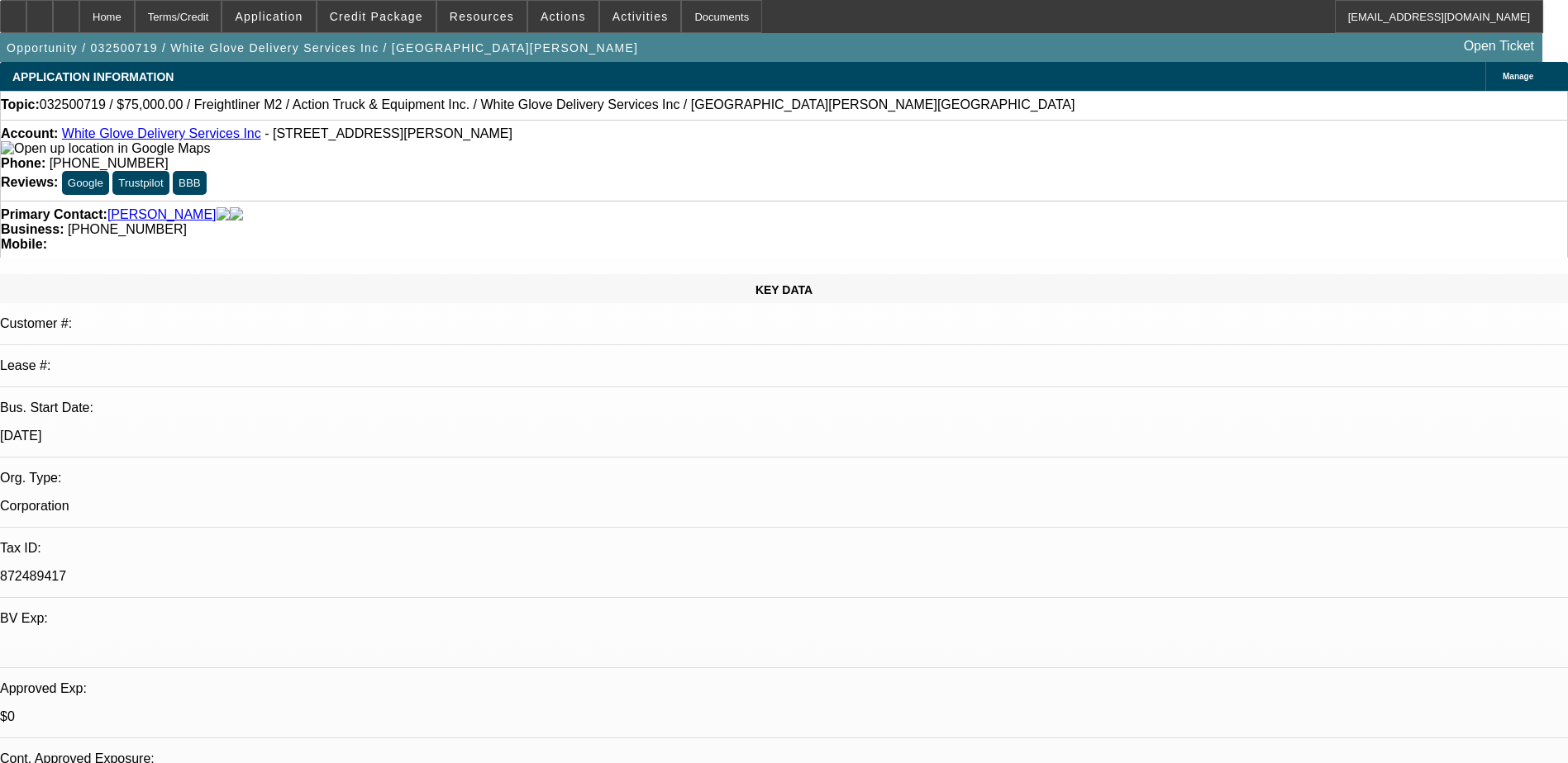
select select "6"
select select "1"
select select "2"
select select "6"
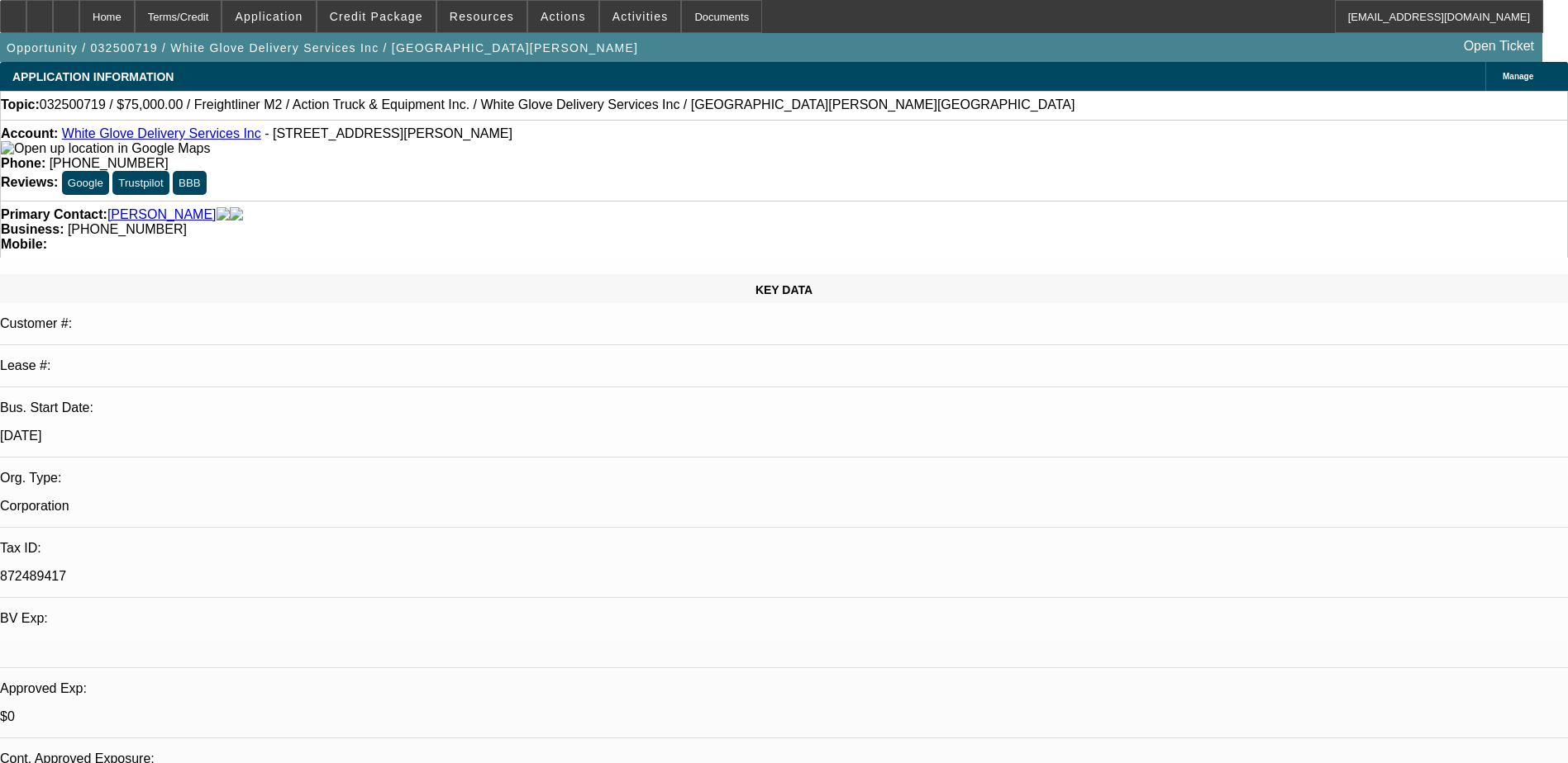
scroll to position [496, 0]
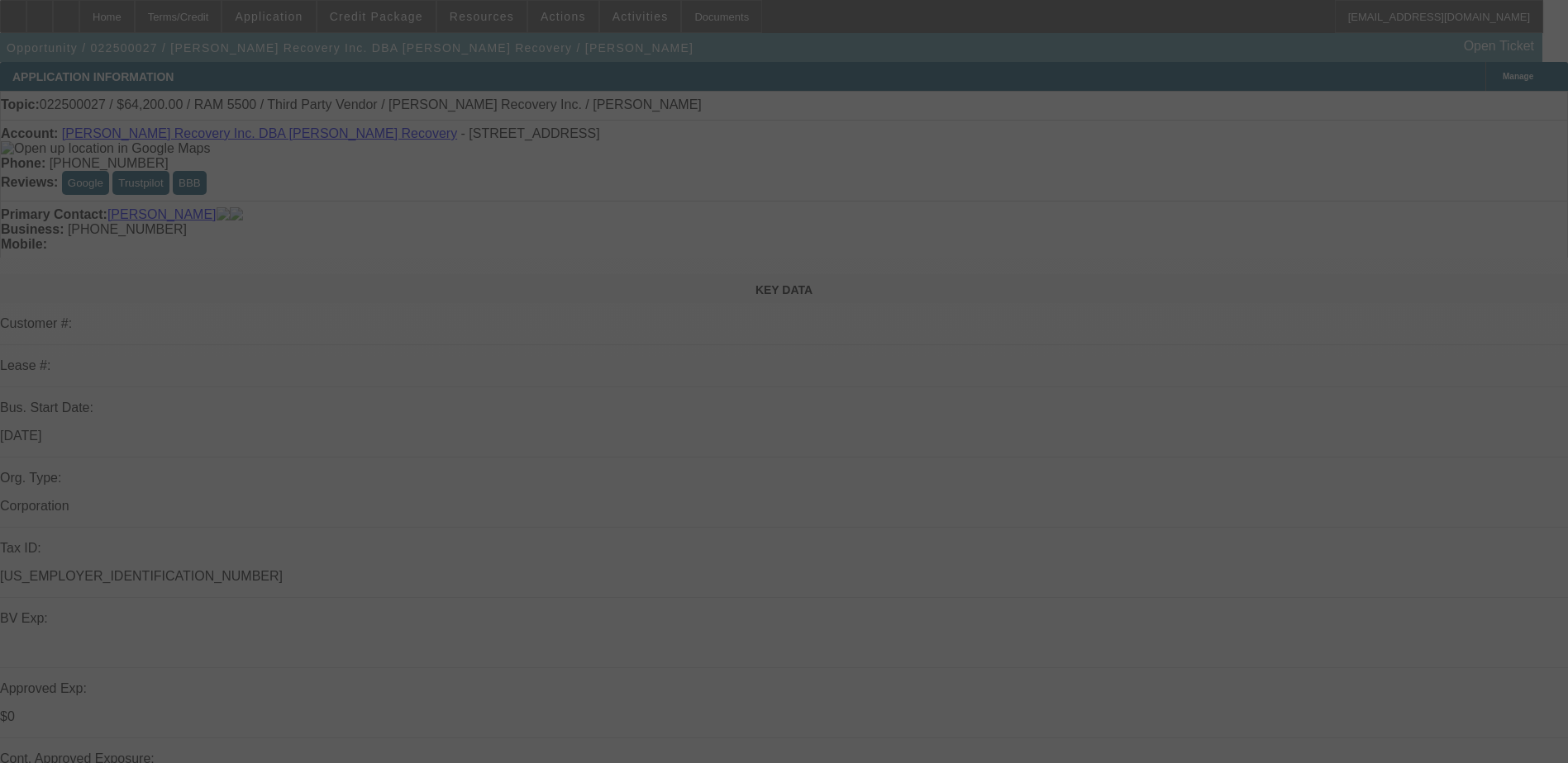
select select "0"
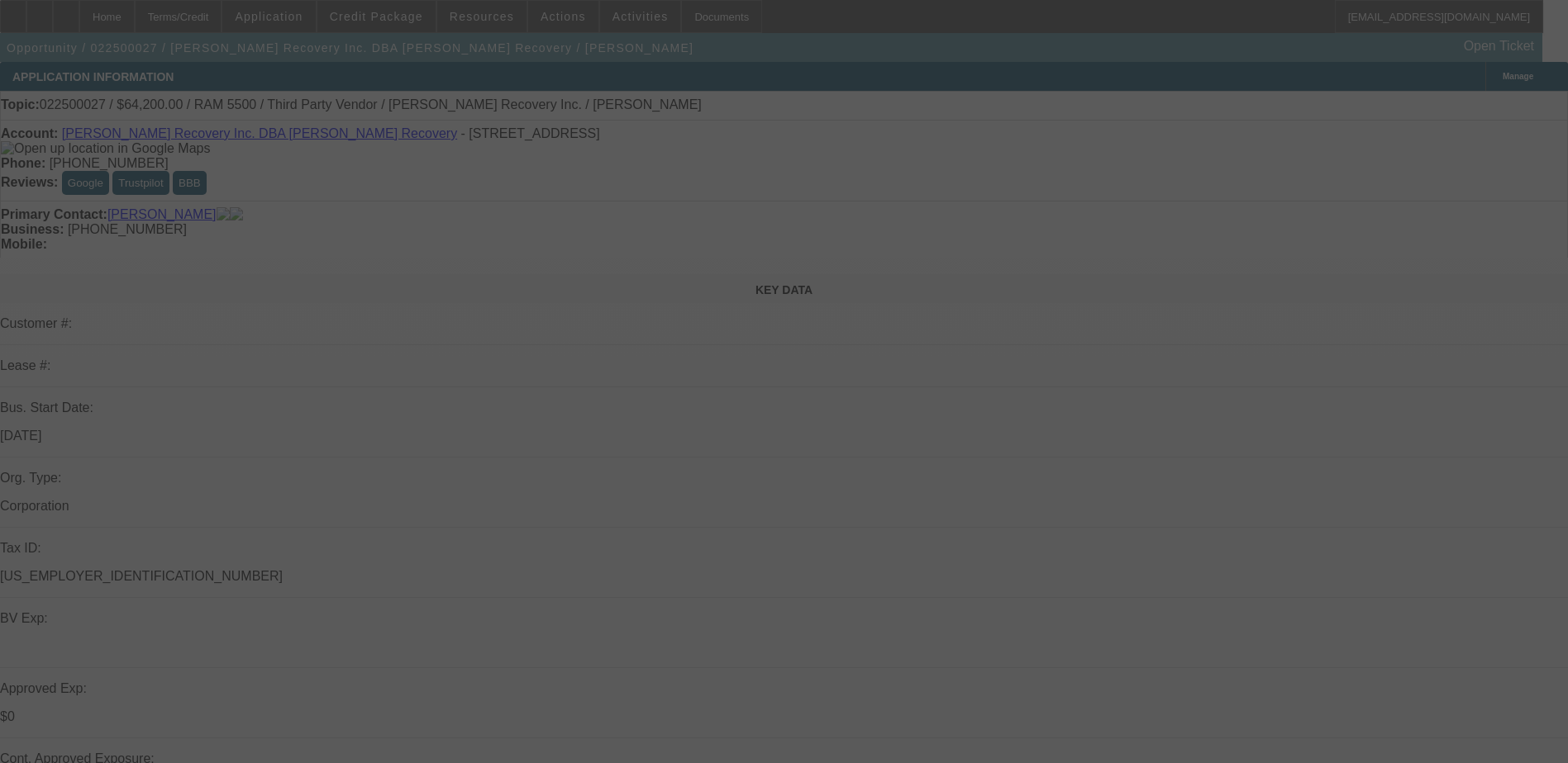
select select "0"
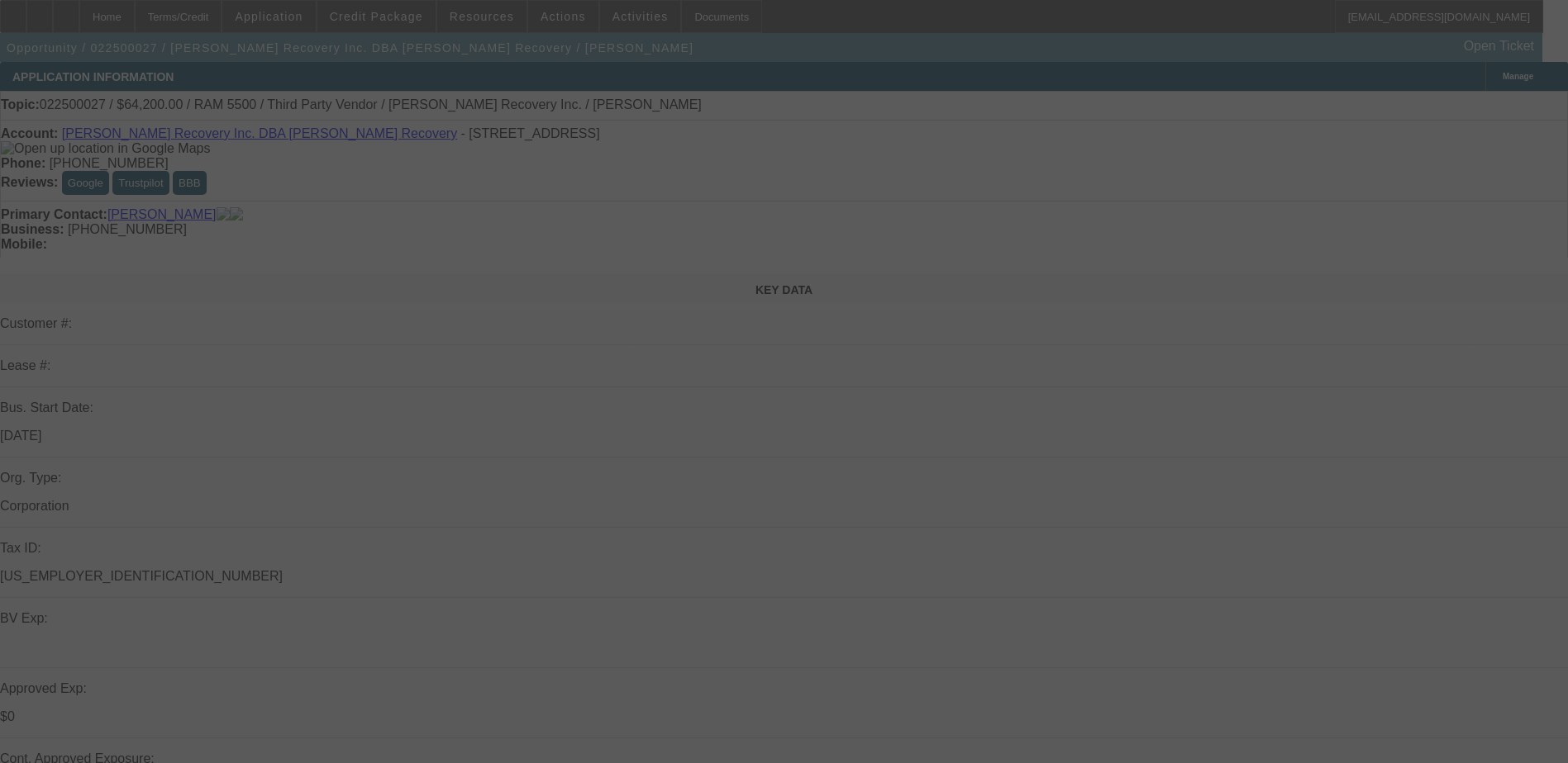
select select "0"
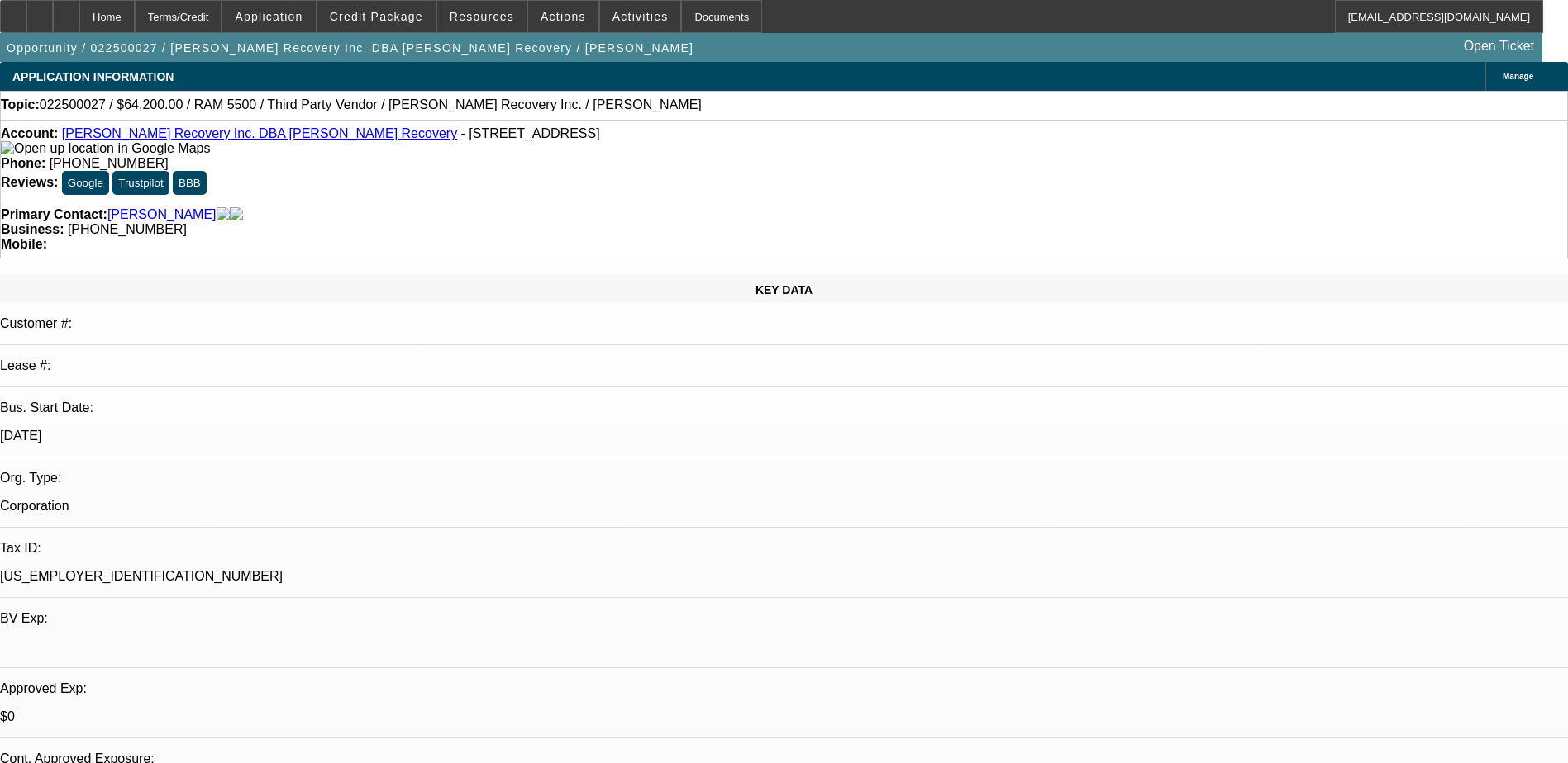
select select "1"
select select "6"
select select "1"
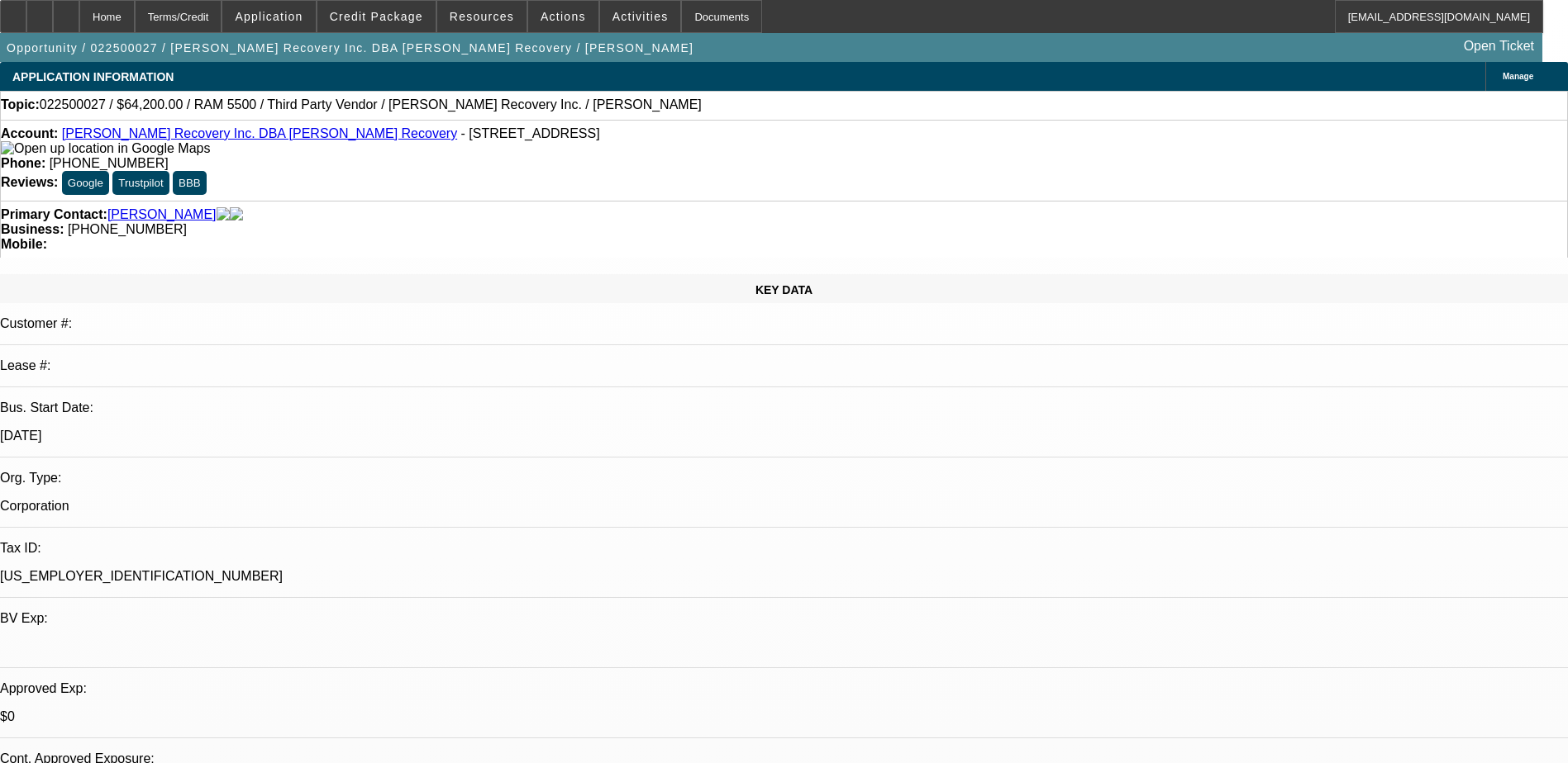
select select "6"
select select "1"
select select "6"
select select "1"
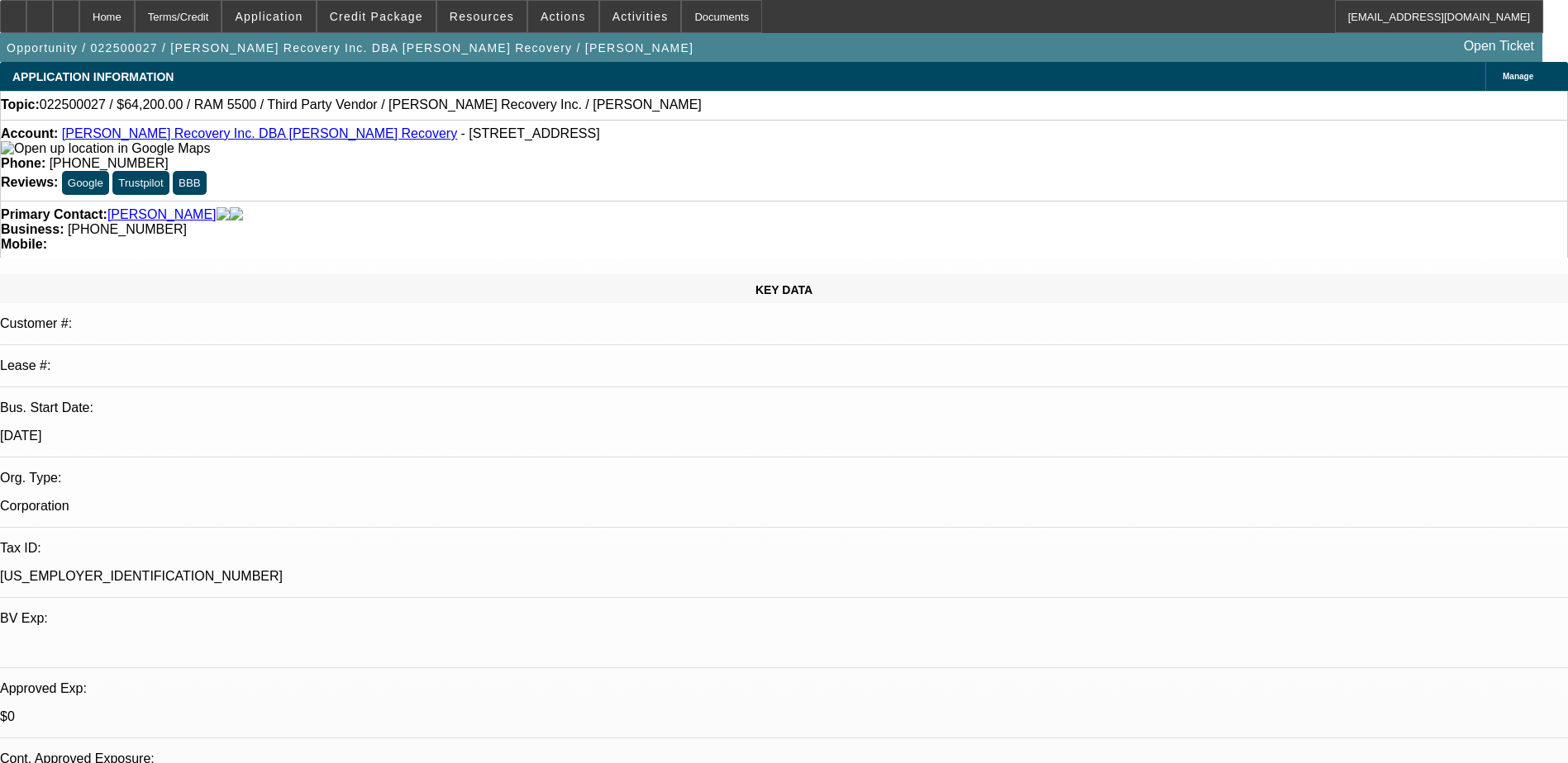
select select "1"
select select "6"
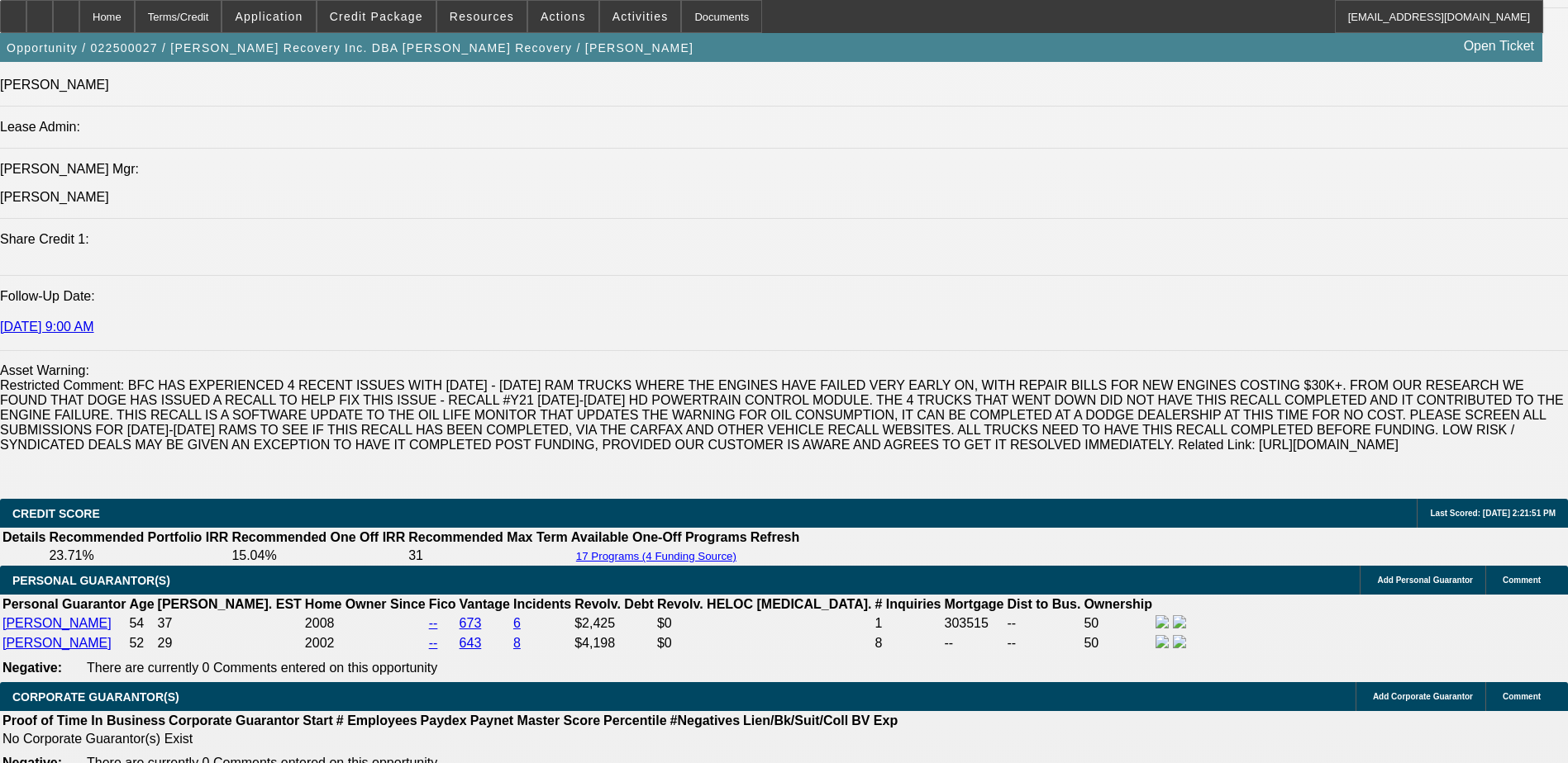
scroll to position [2561, 0]
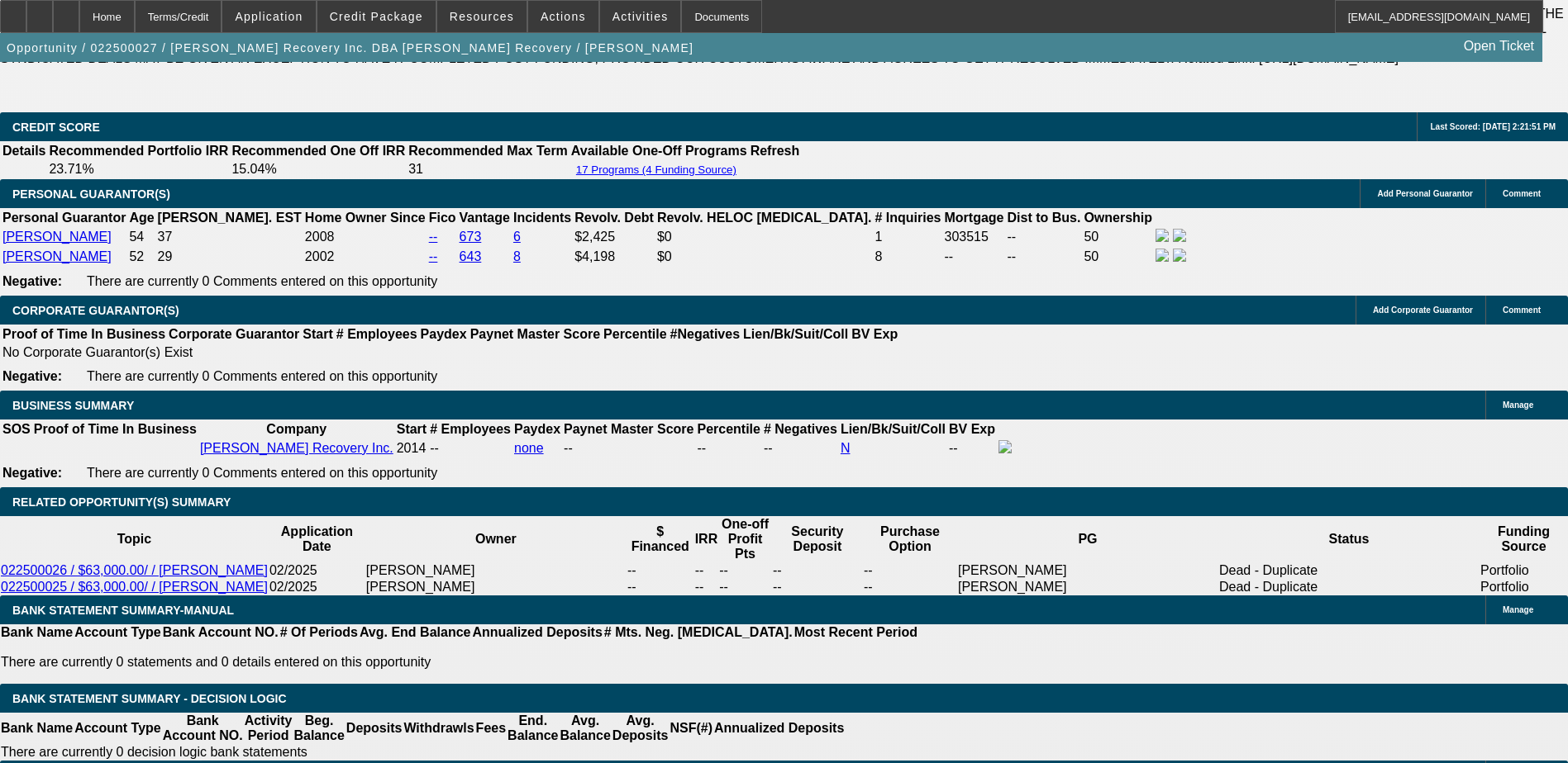
scroll to position [2313, 0]
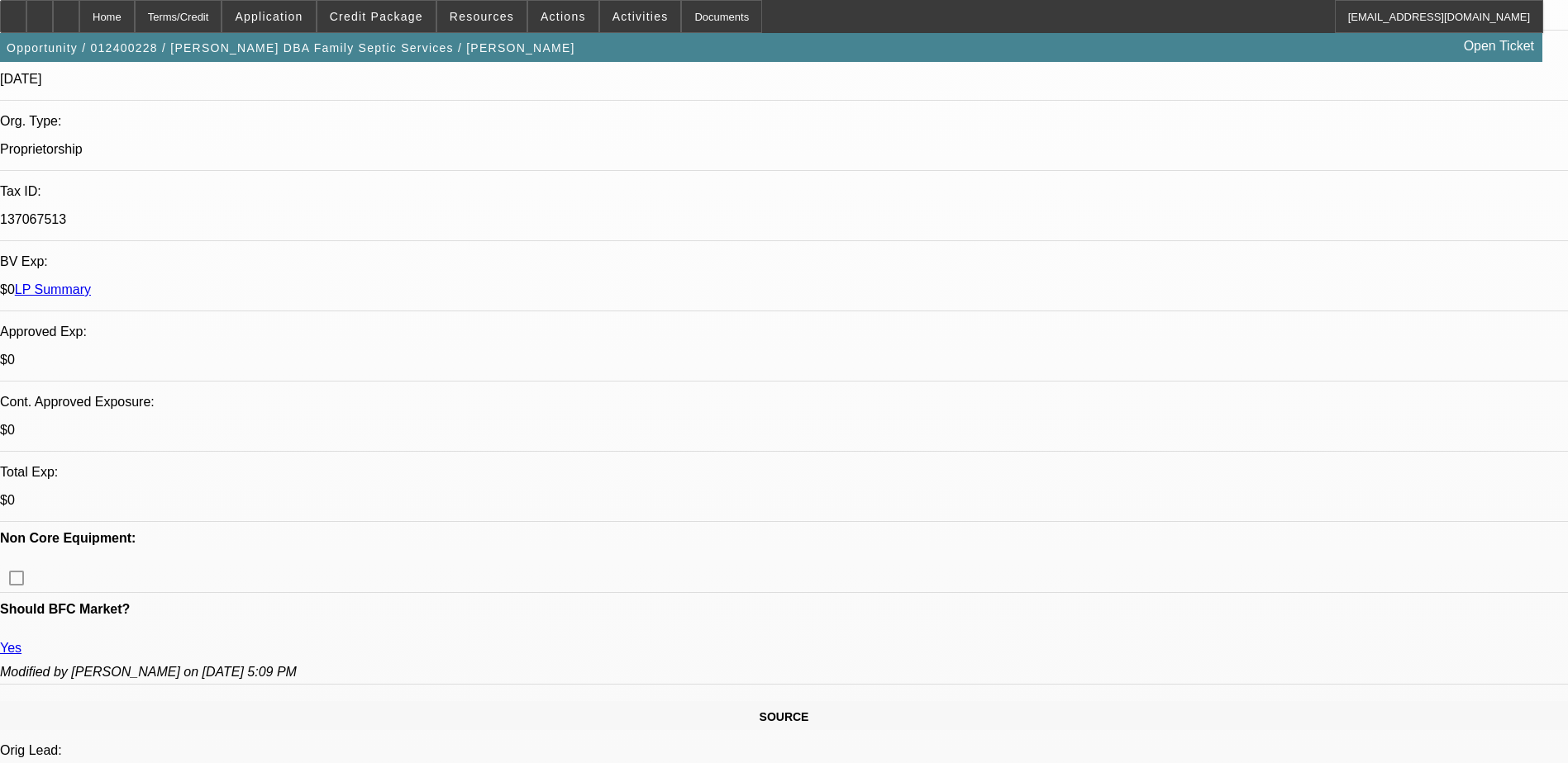
select select "0"
select select "2"
select select "0"
select select "2"
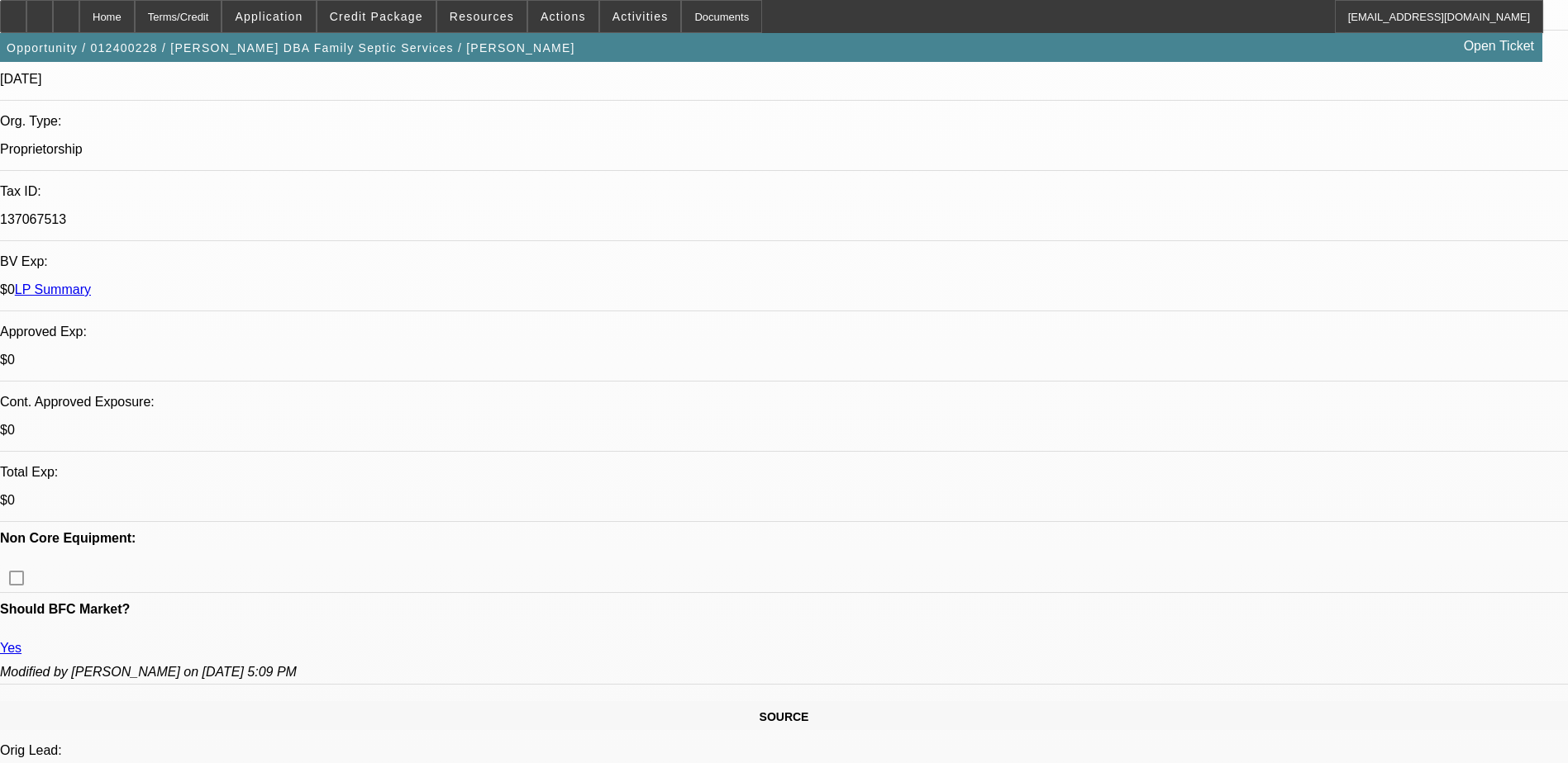
select select "0"
select select "0.1"
select select "2"
select select "0"
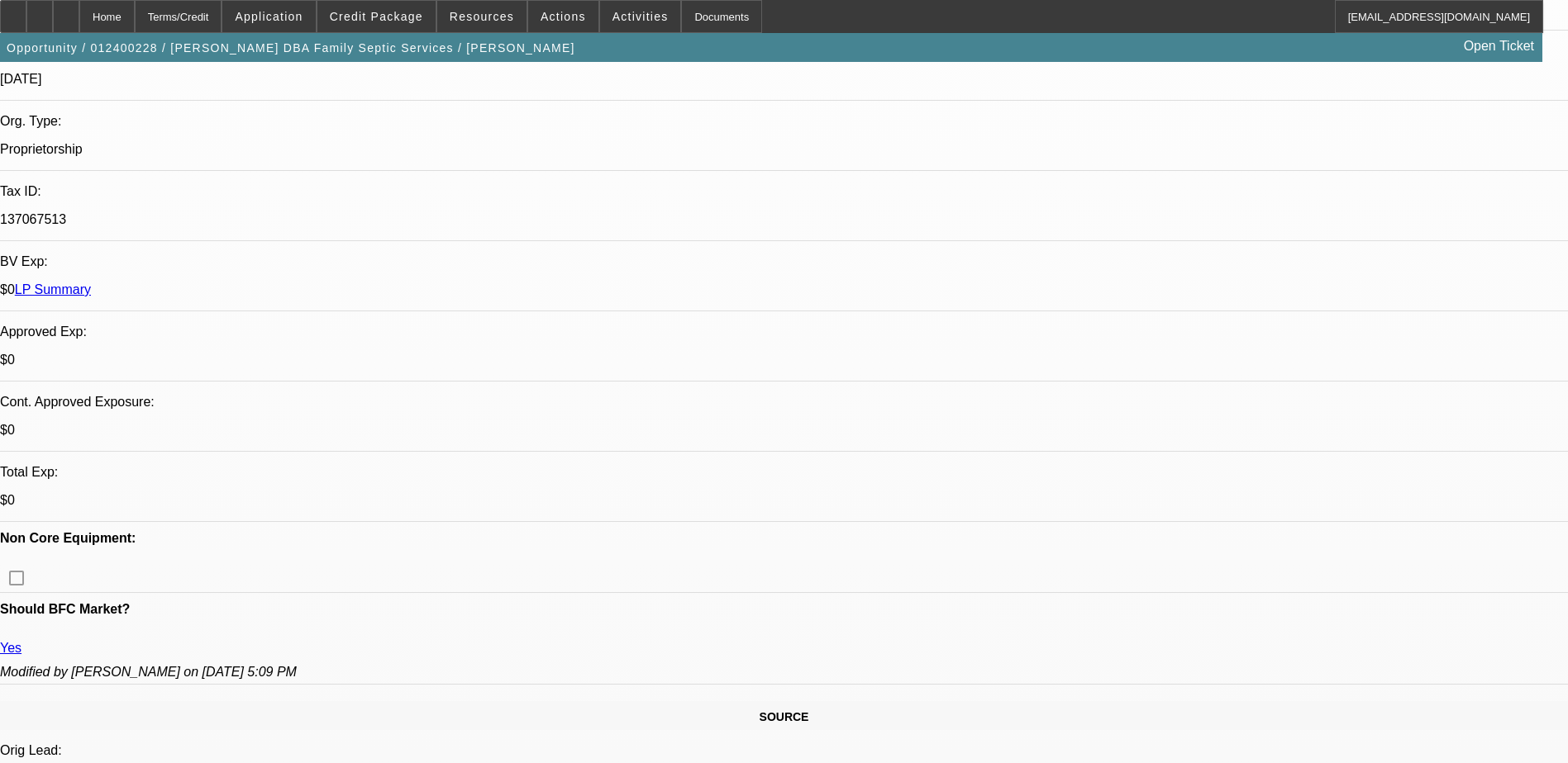
select select "0"
select select "1"
select select "2"
select select "6"
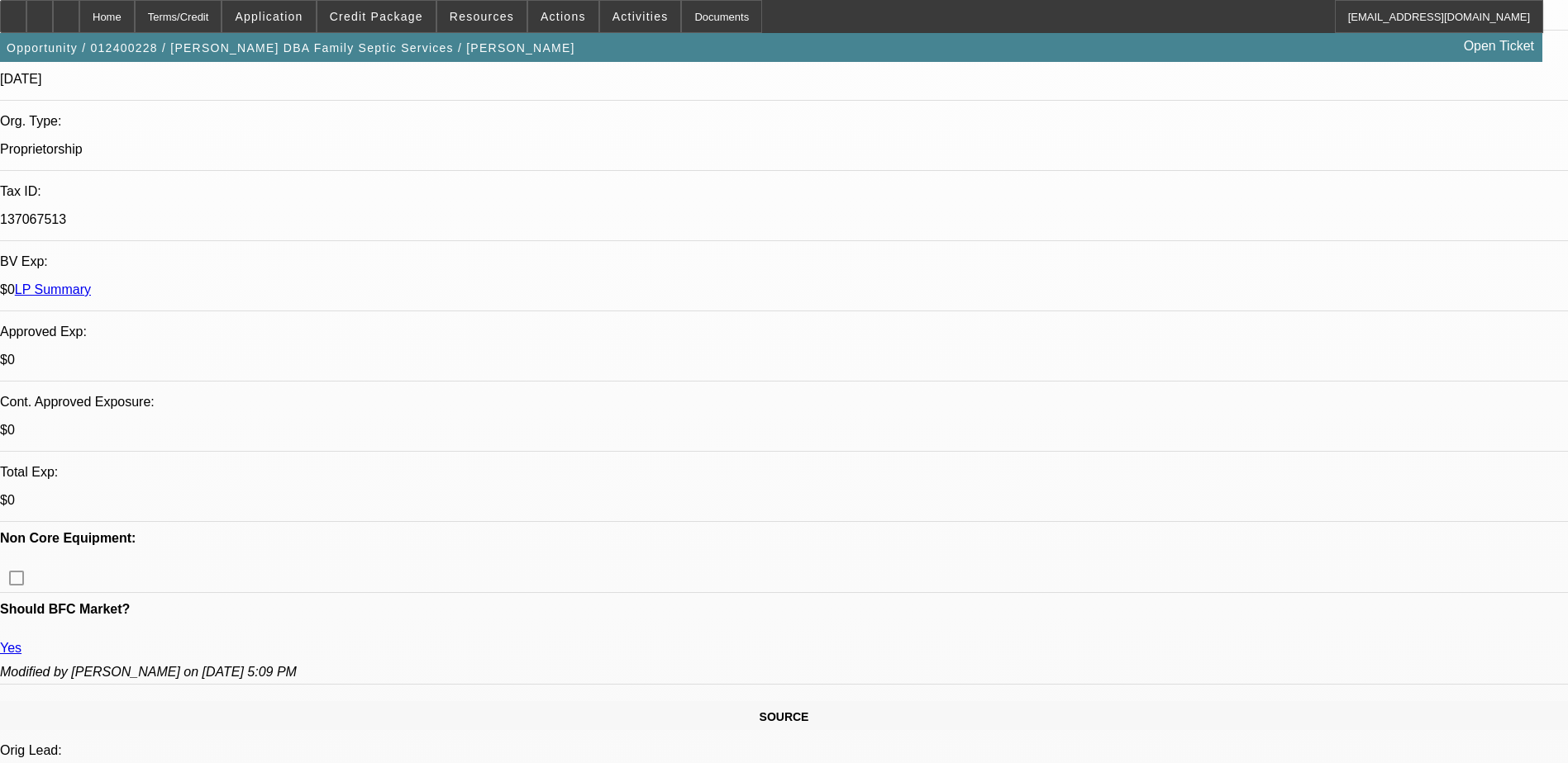
select select "1"
select select "2"
select select "6"
select select "1"
select select "2"
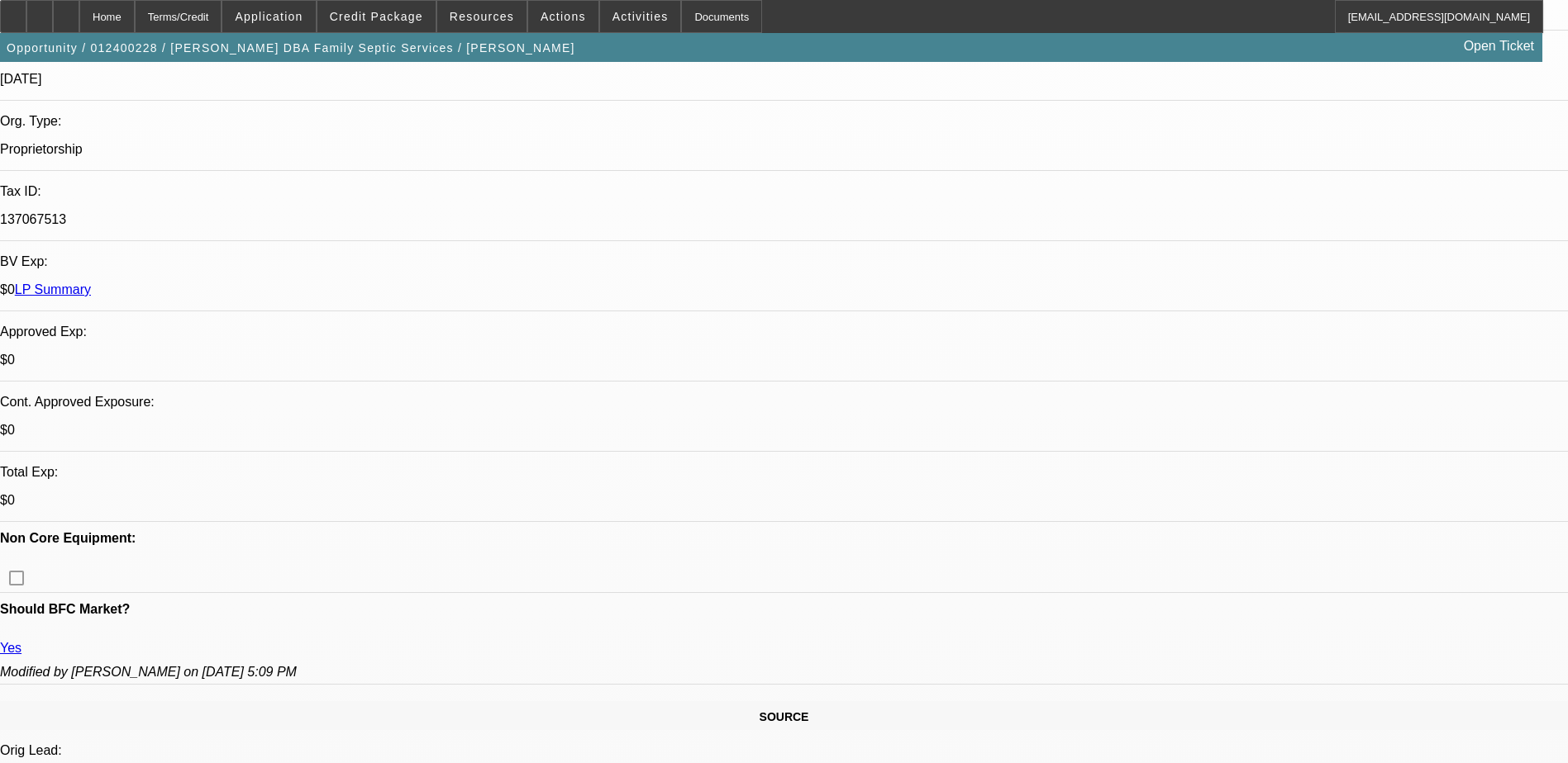
select select "6"
select select "1"
select select "6"
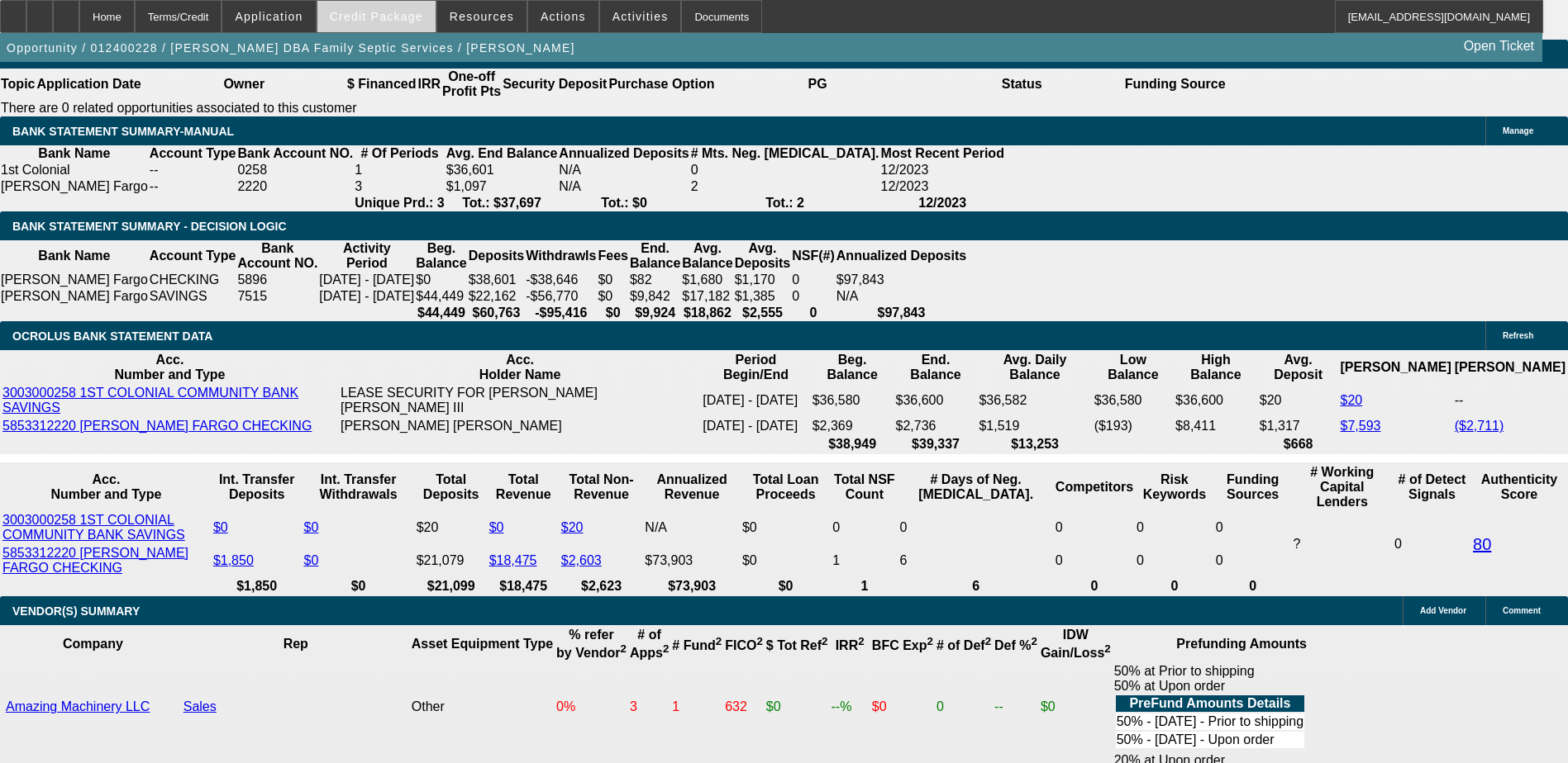
scroll to position [2973, 0]
